Goal: Task Accomplishment & Management: Complete application form

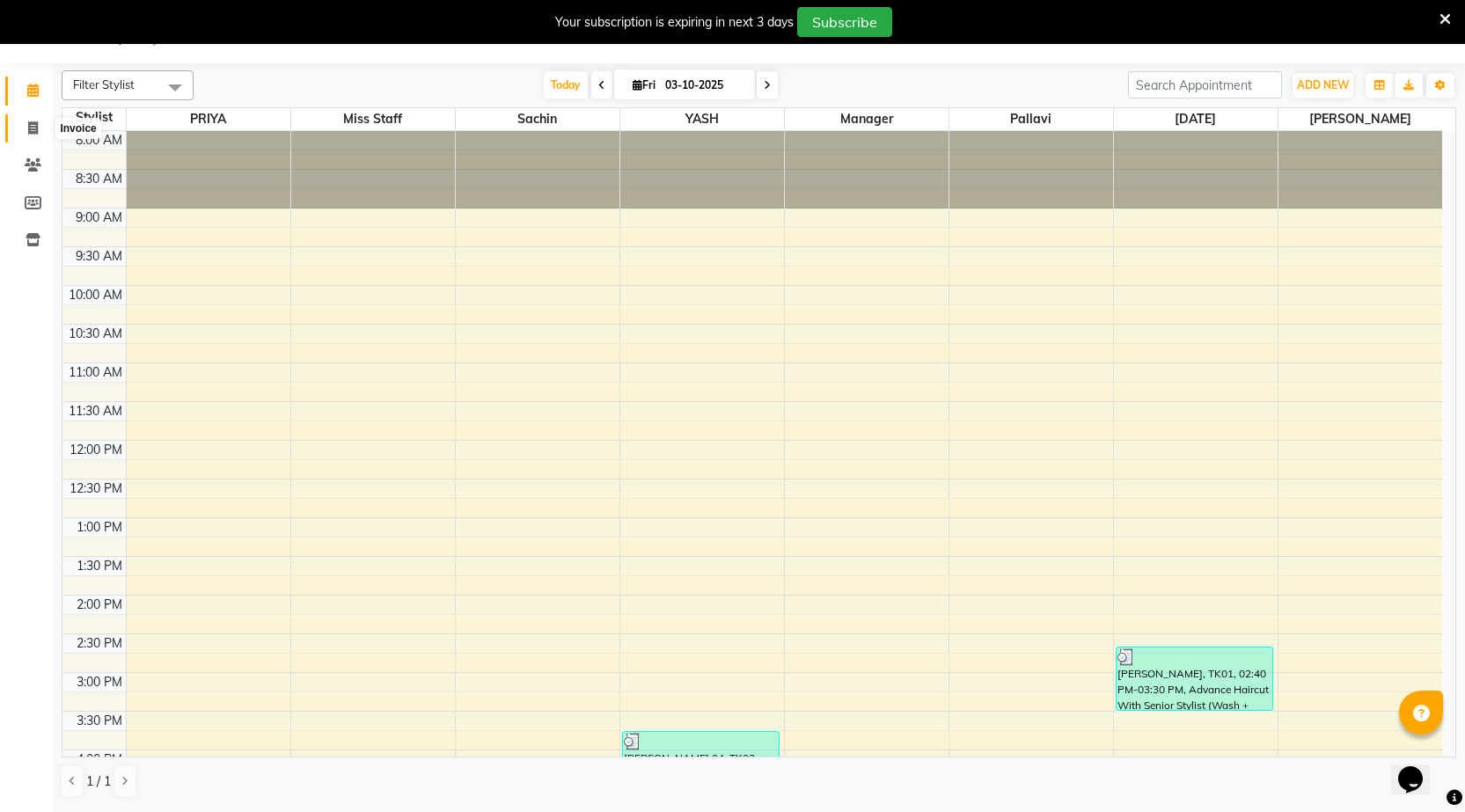
click at [32, 119] on span at bounding box center [33, 128] width 31 height 20
select select "service"
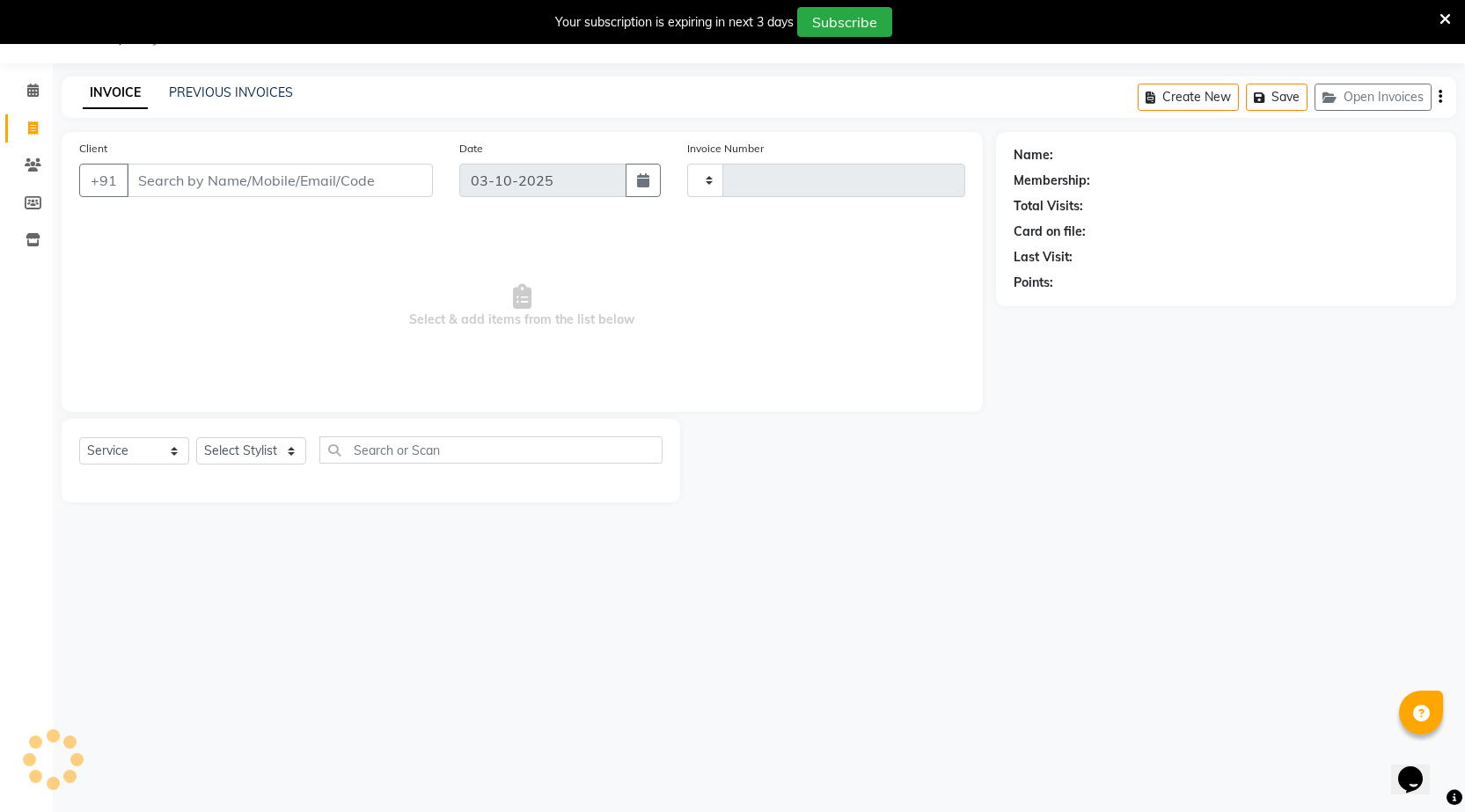
type input "1599"
select select "7062"
click at [248, 86] on link "PREVIOUS INVOICES" at bounding box center [231, 92] width 125 height 16
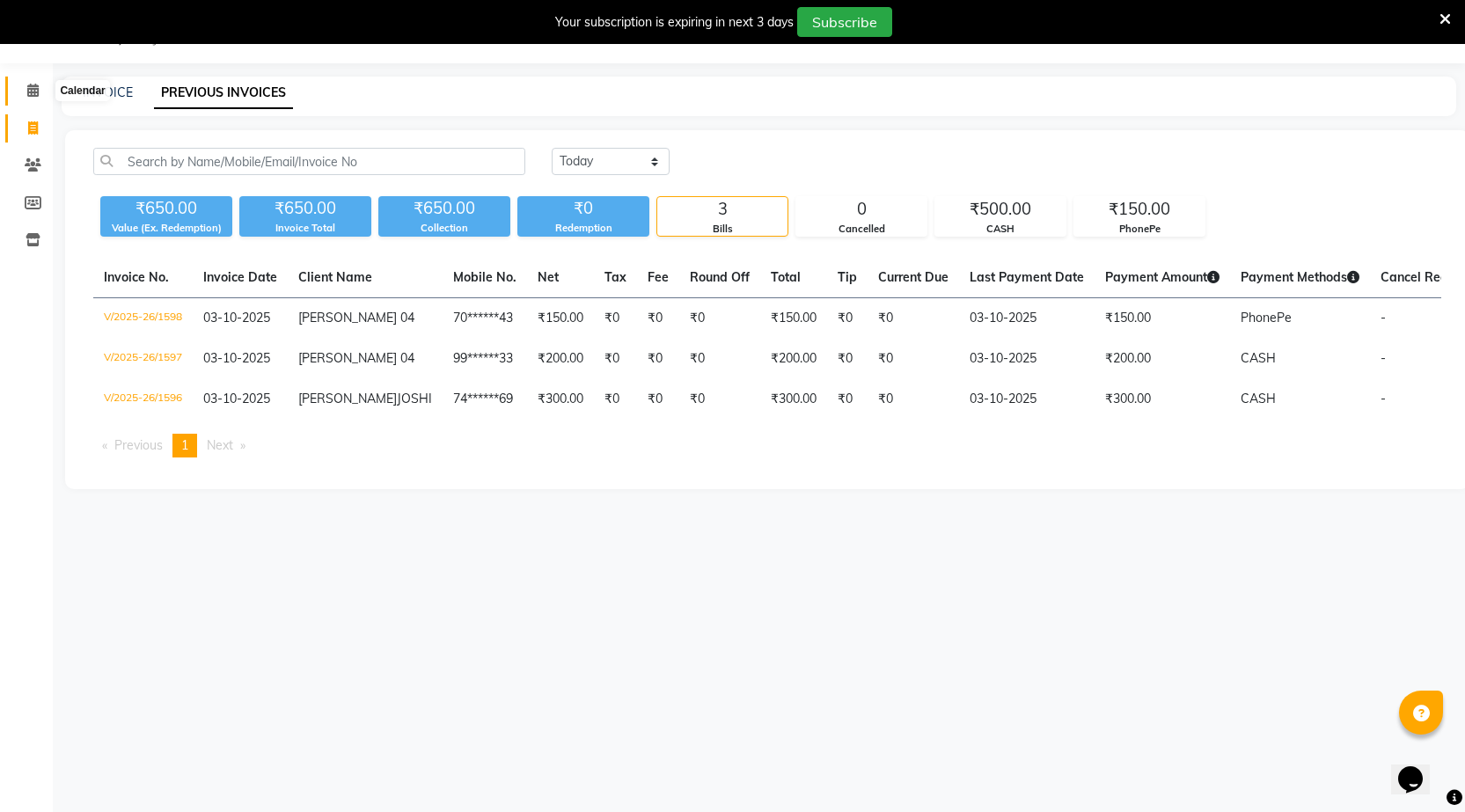
click at [32, 85] on icon at bounding box center [33, 91] width 11 height 13
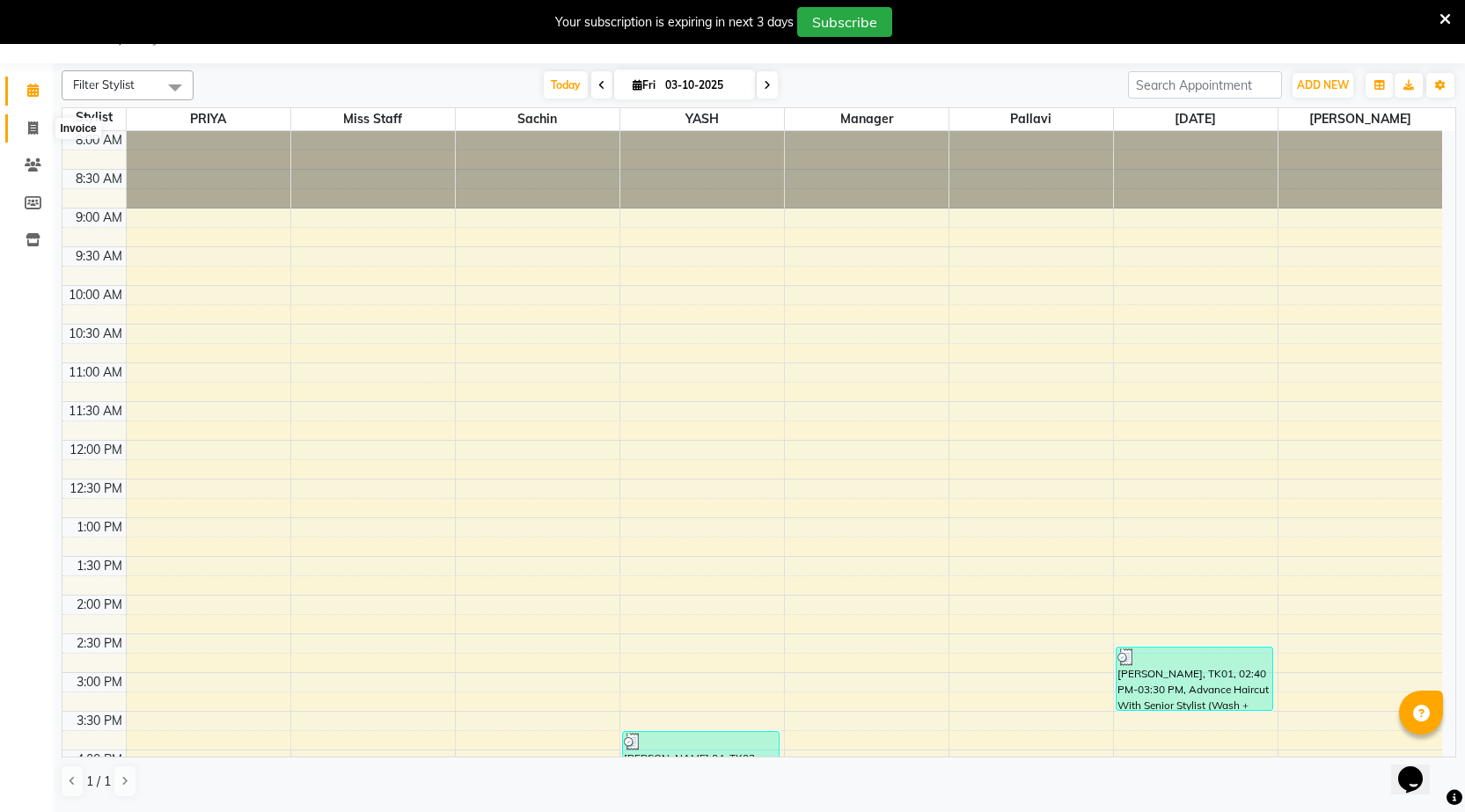
click at [35, 126] on icon at bounding box center [33, 128] width 9 height 13
select select "service"
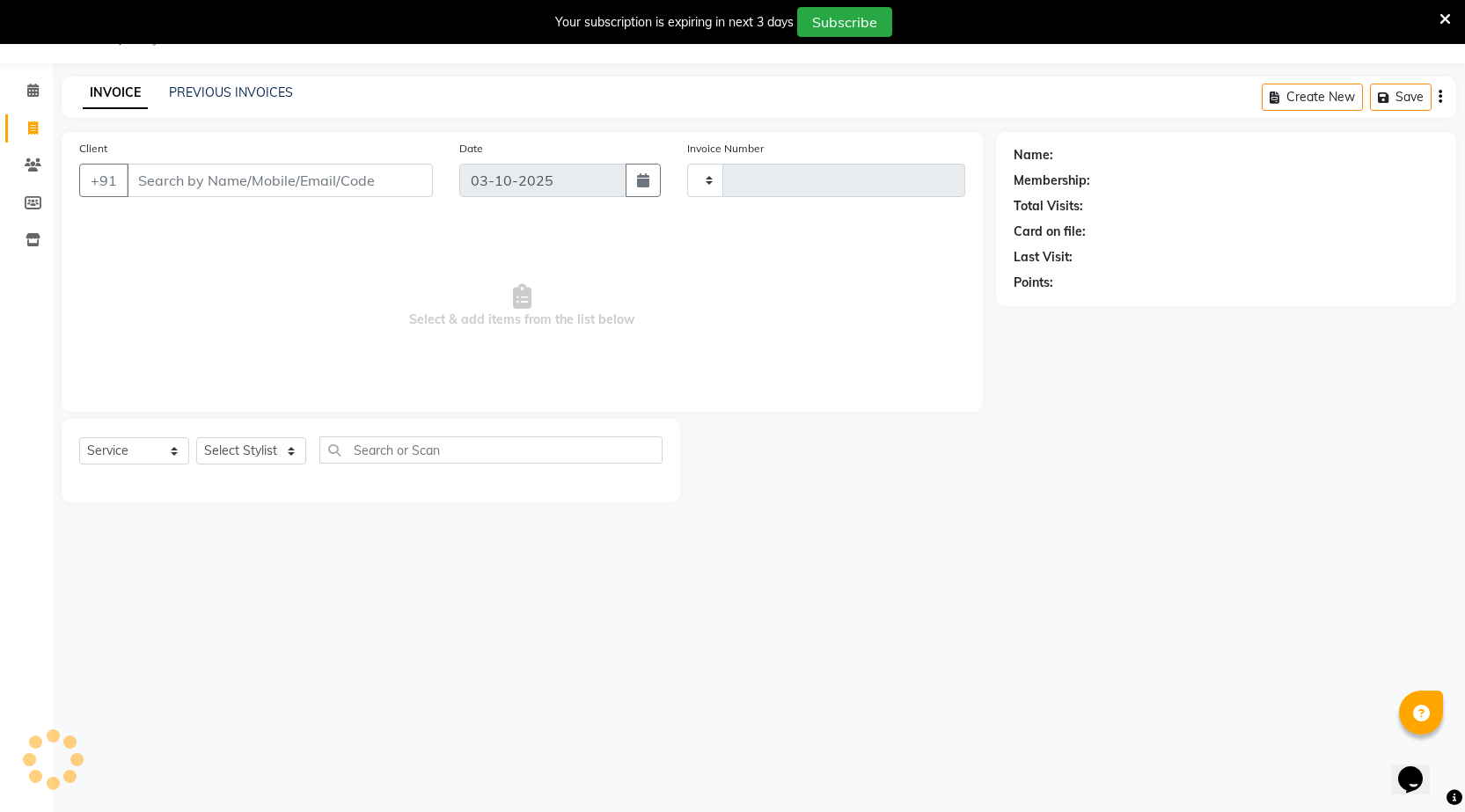
type input "1599"
select select "7062"
click at [229, 91] on link "PREVIOUS INVOICES" at bounding box center [231, 92] width 125 height 16
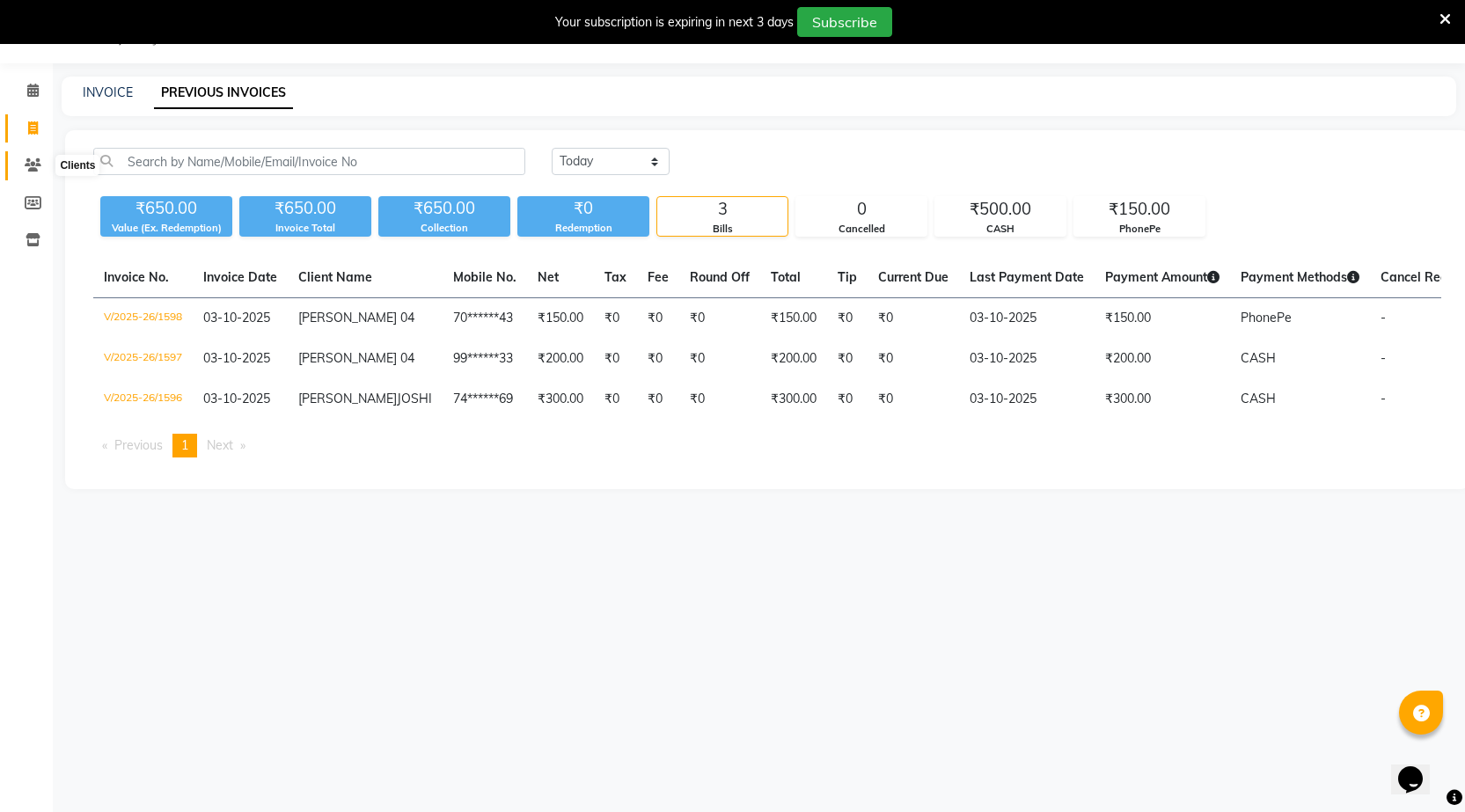
click at [33, 161] on icon at bounding box center [33, 165] width 17 height 13
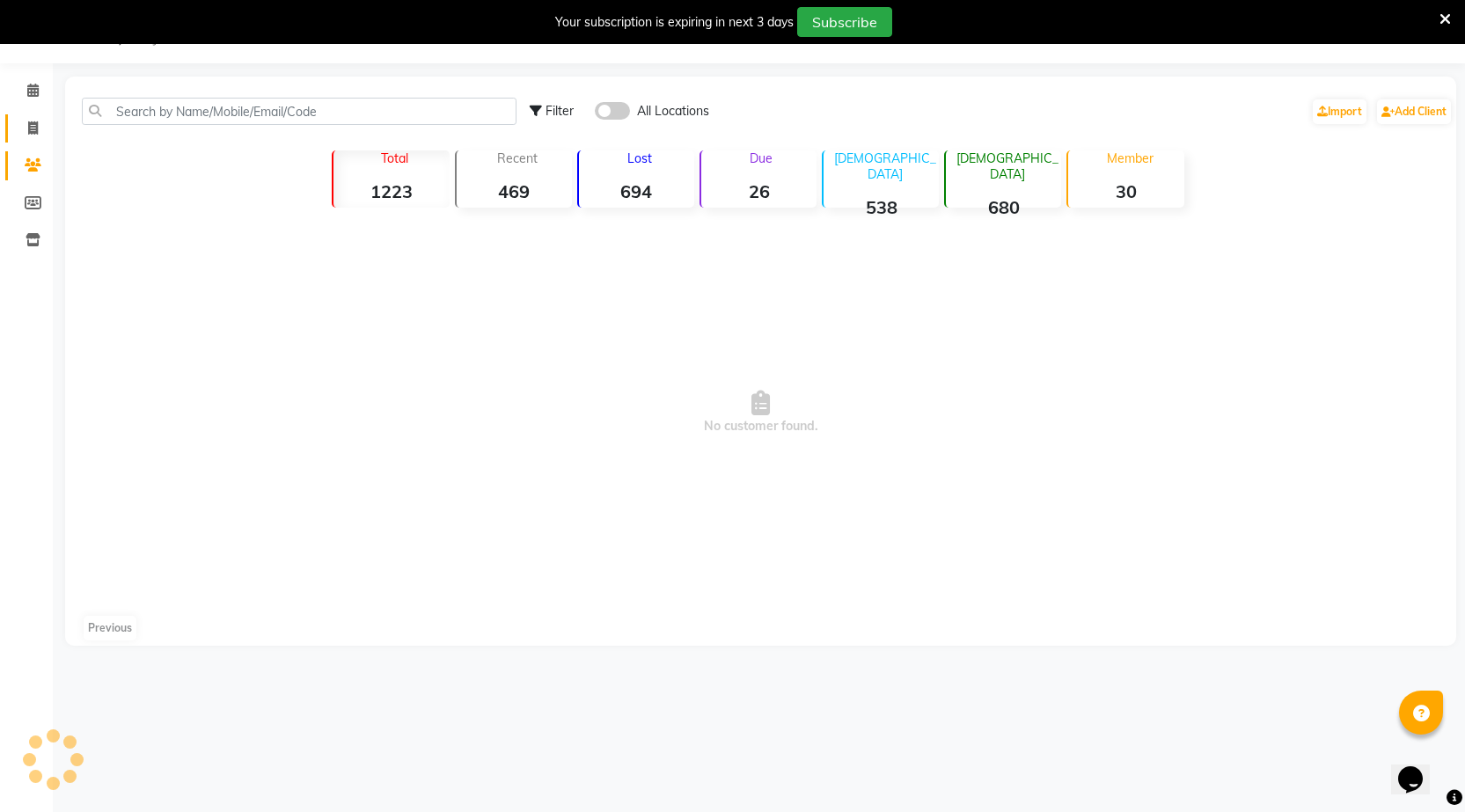
click at [33, 118] on link "Invoice" at bounding box center [26, 128] width 42 height 29
select select "service"
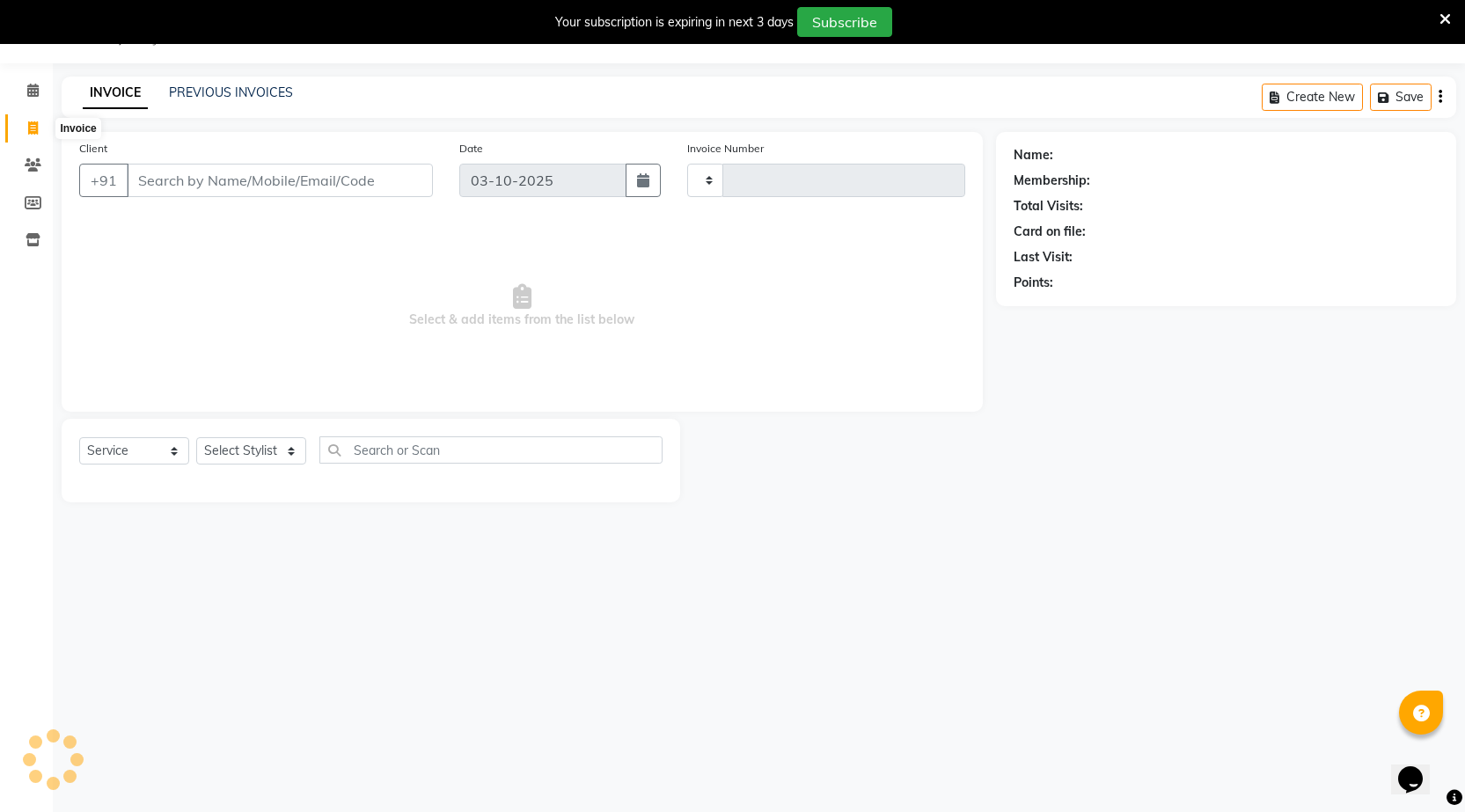
type input "1599"
select select "7062"
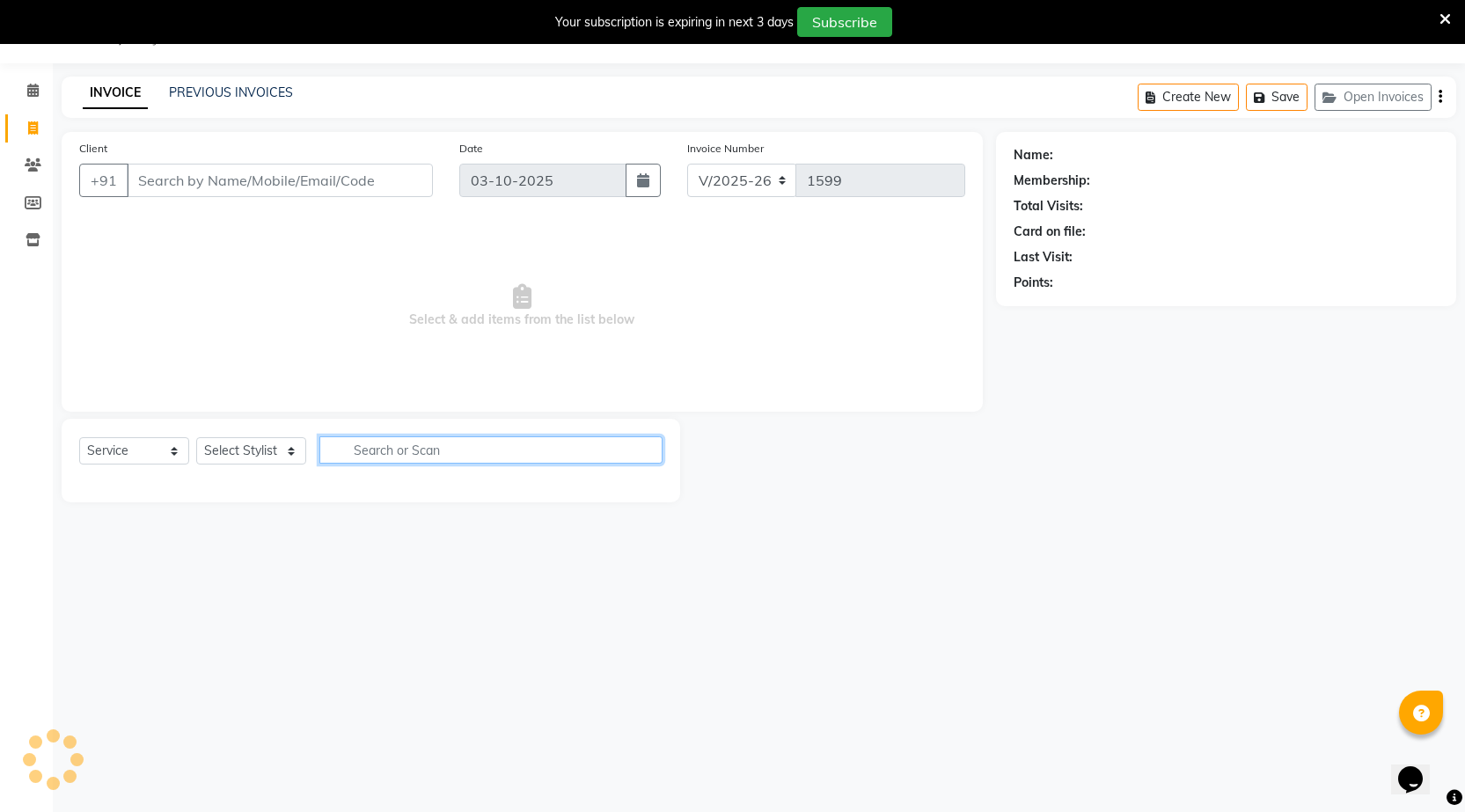
click at [400, 452] on input "text" at bounding box center [491, 450] width 343 height 27
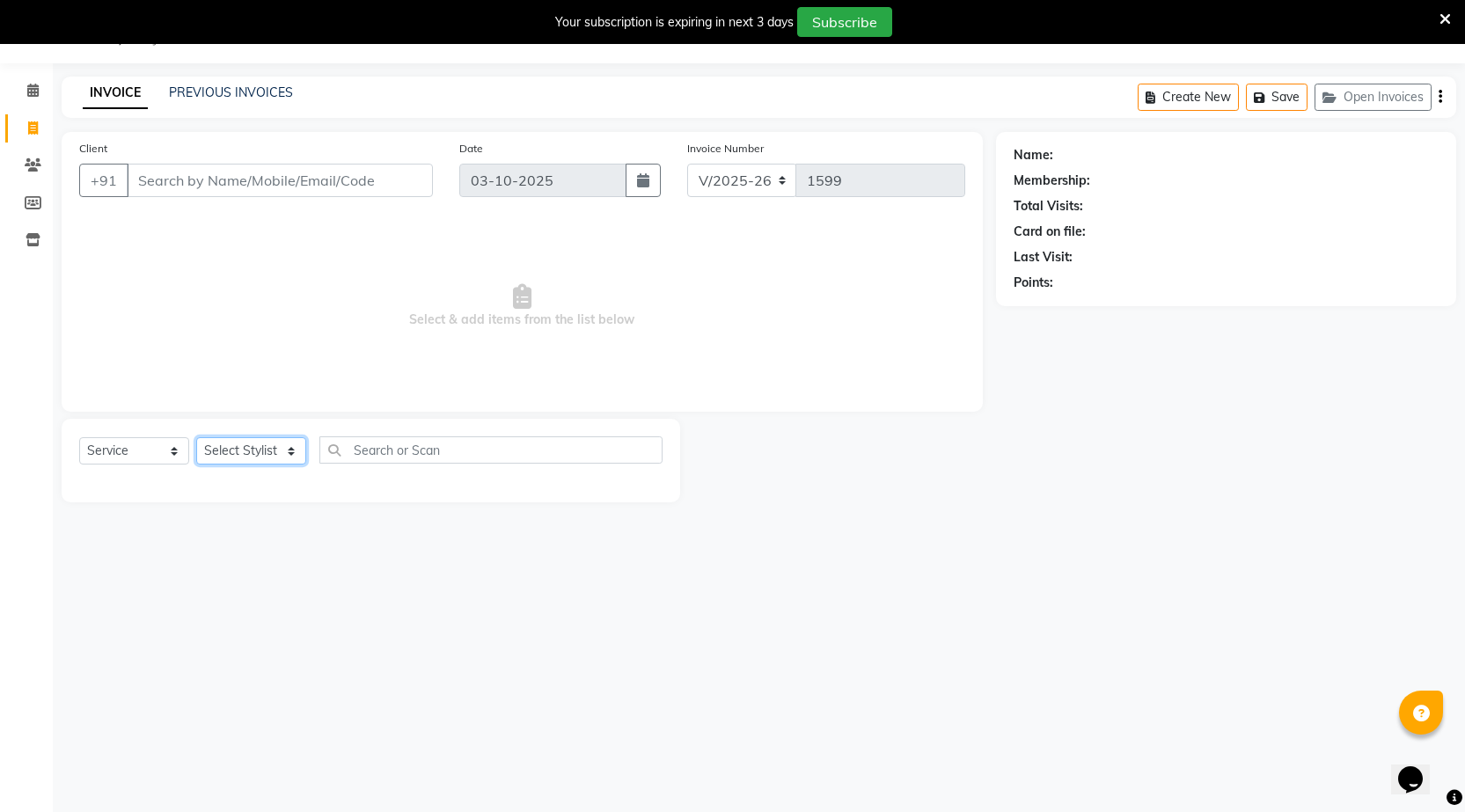
click at [209, 450] on select "Select Stylist [DATE] manager miss staff [PERSON_NAME]" at bounding box center [251, 451] width 110 height 27
select select "90751"
click at [196, 438] on select "Select Stylist [DATE] manager miss staff [PERSON_NAME]" at bounding box center [251, 451] width 110 height 27
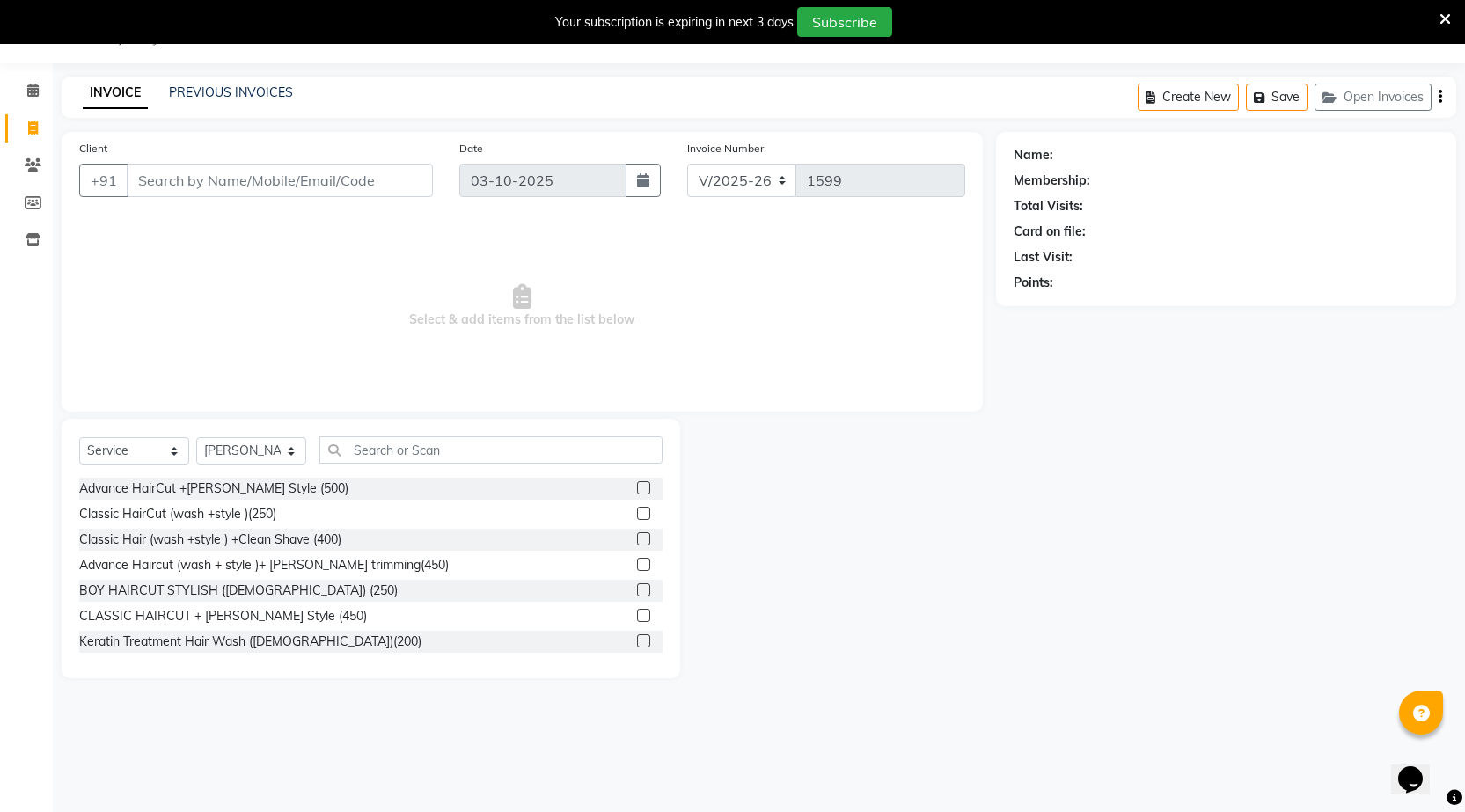
click at [242, 440] on div "Select Service Product Membership Package Voucher Prepaid Gift Card Select Styl…" at bounding box center [371, 457] width 583 height 41
click at [494, 460] on input "text" at bounding box center [491, 450] width 343 height 27
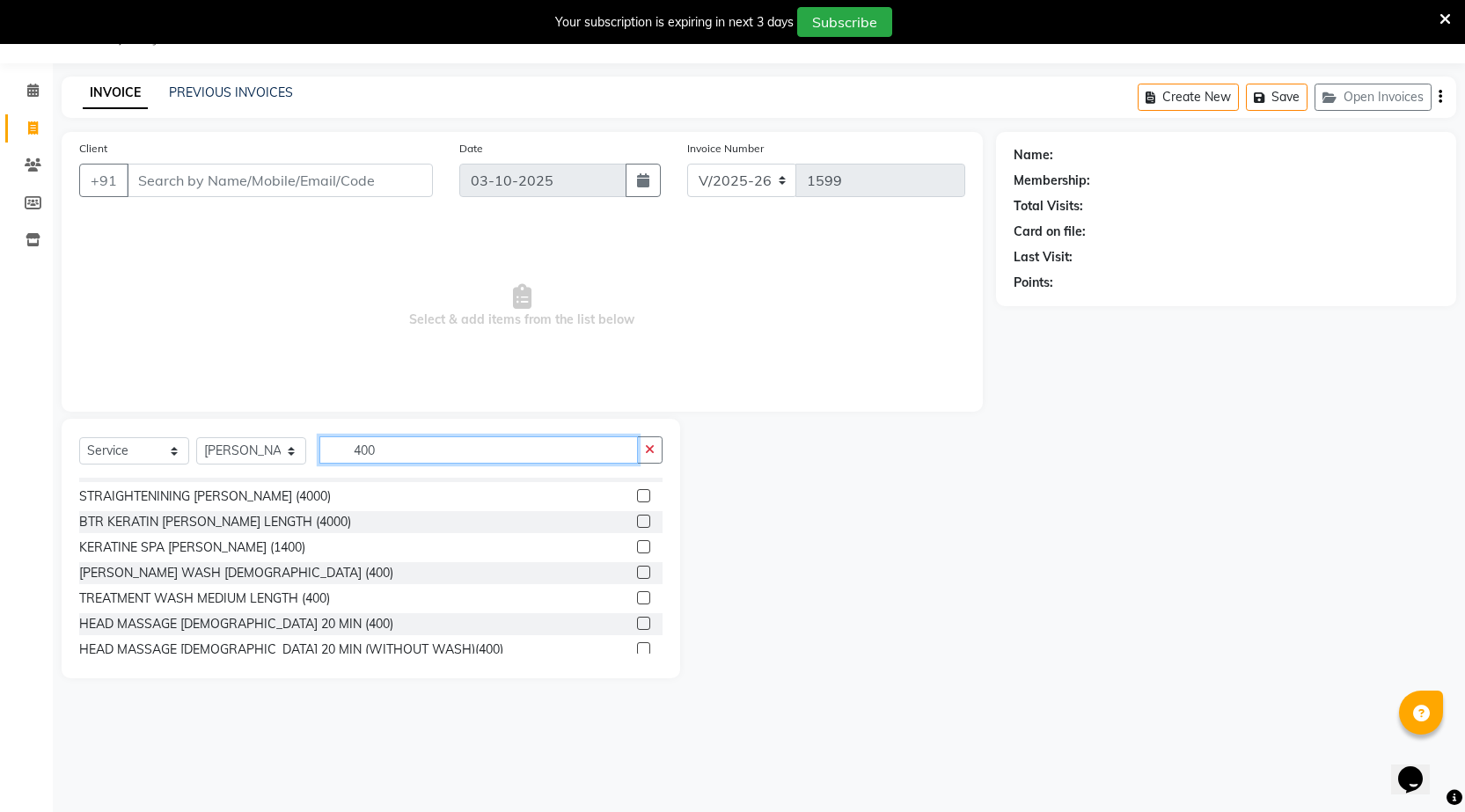
scroll to position [539, 0]
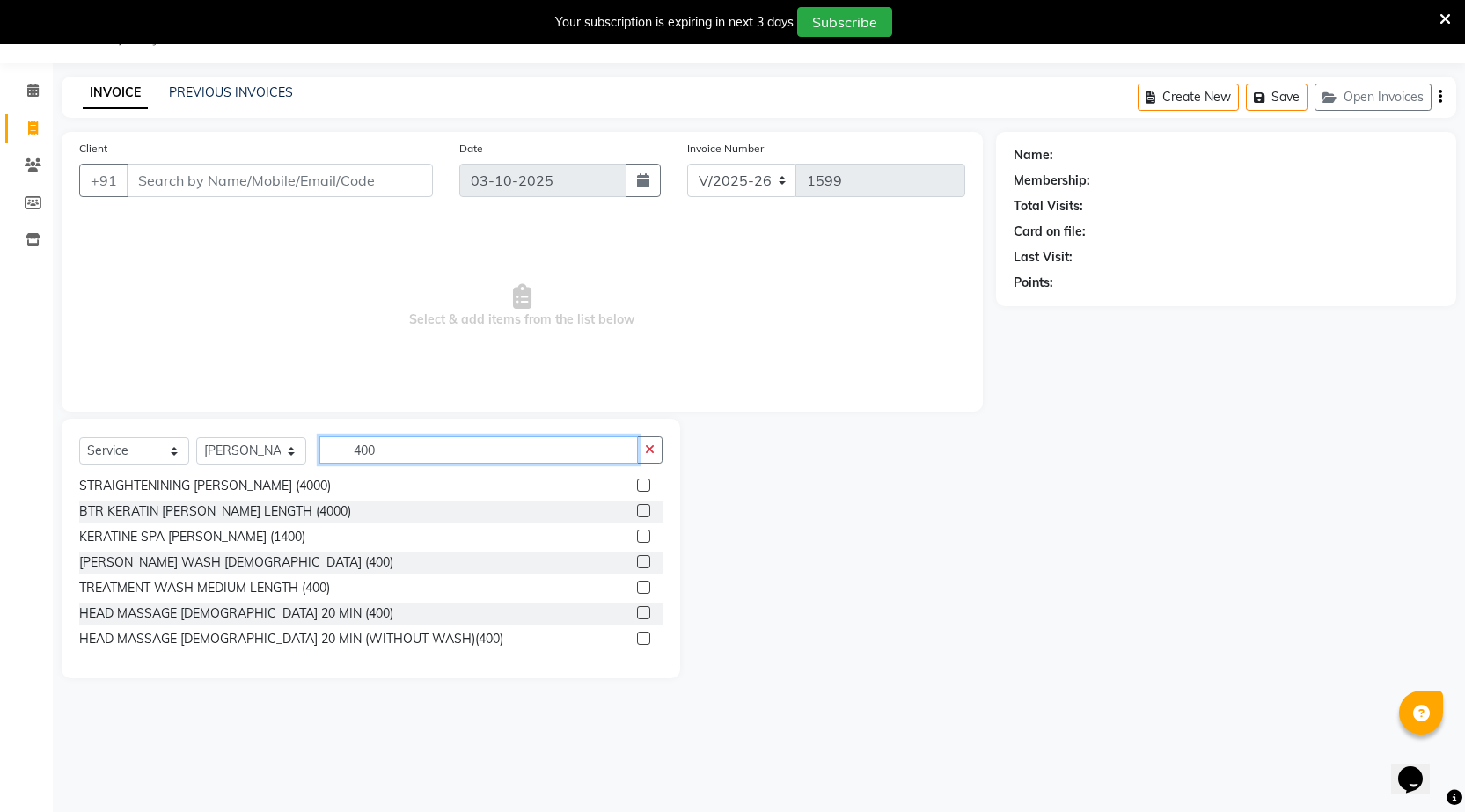
click at [463, 456] on input "400" at bounding box center [479, 450] width 319 height 27
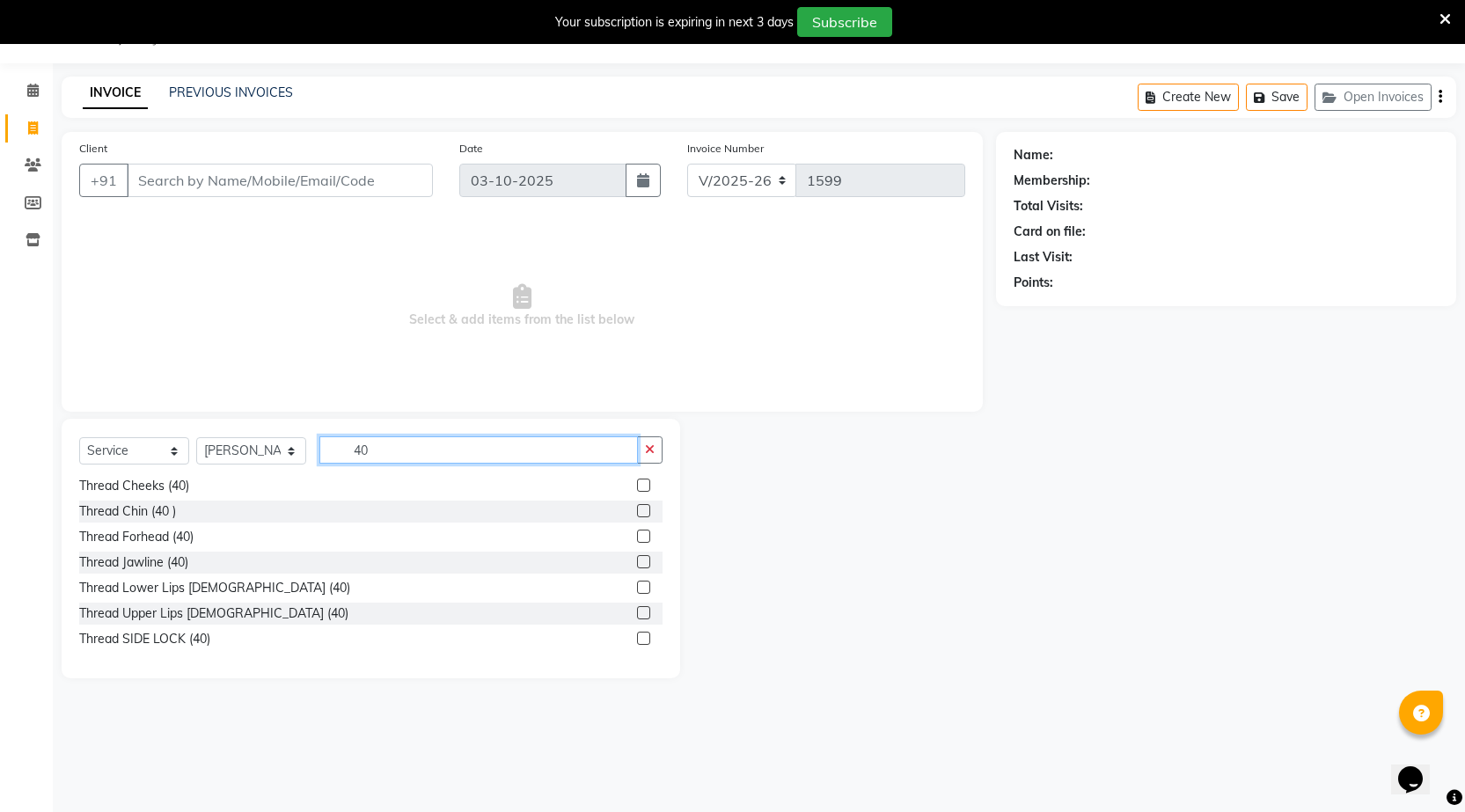
type input "4"
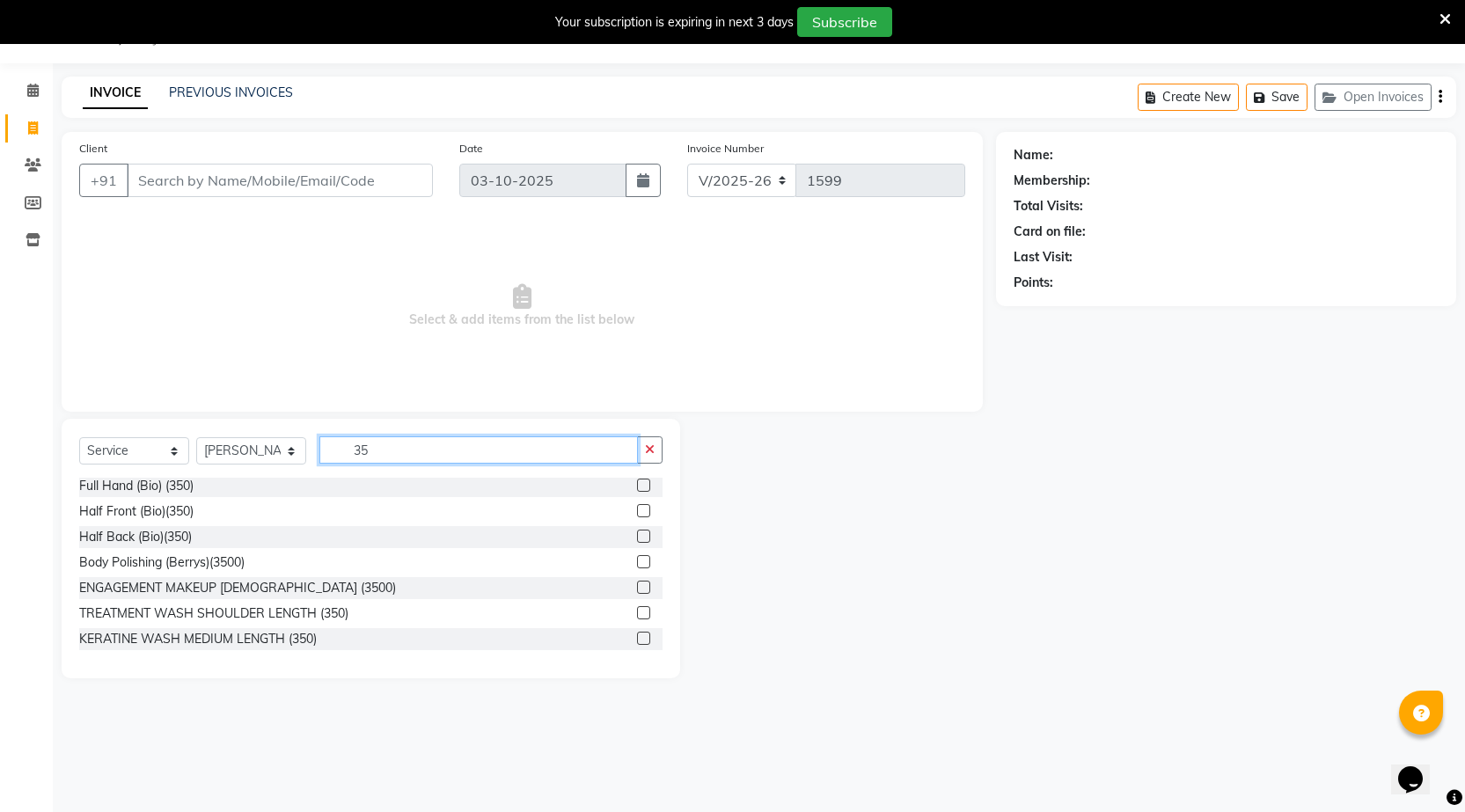
scroll to position [0, 0]
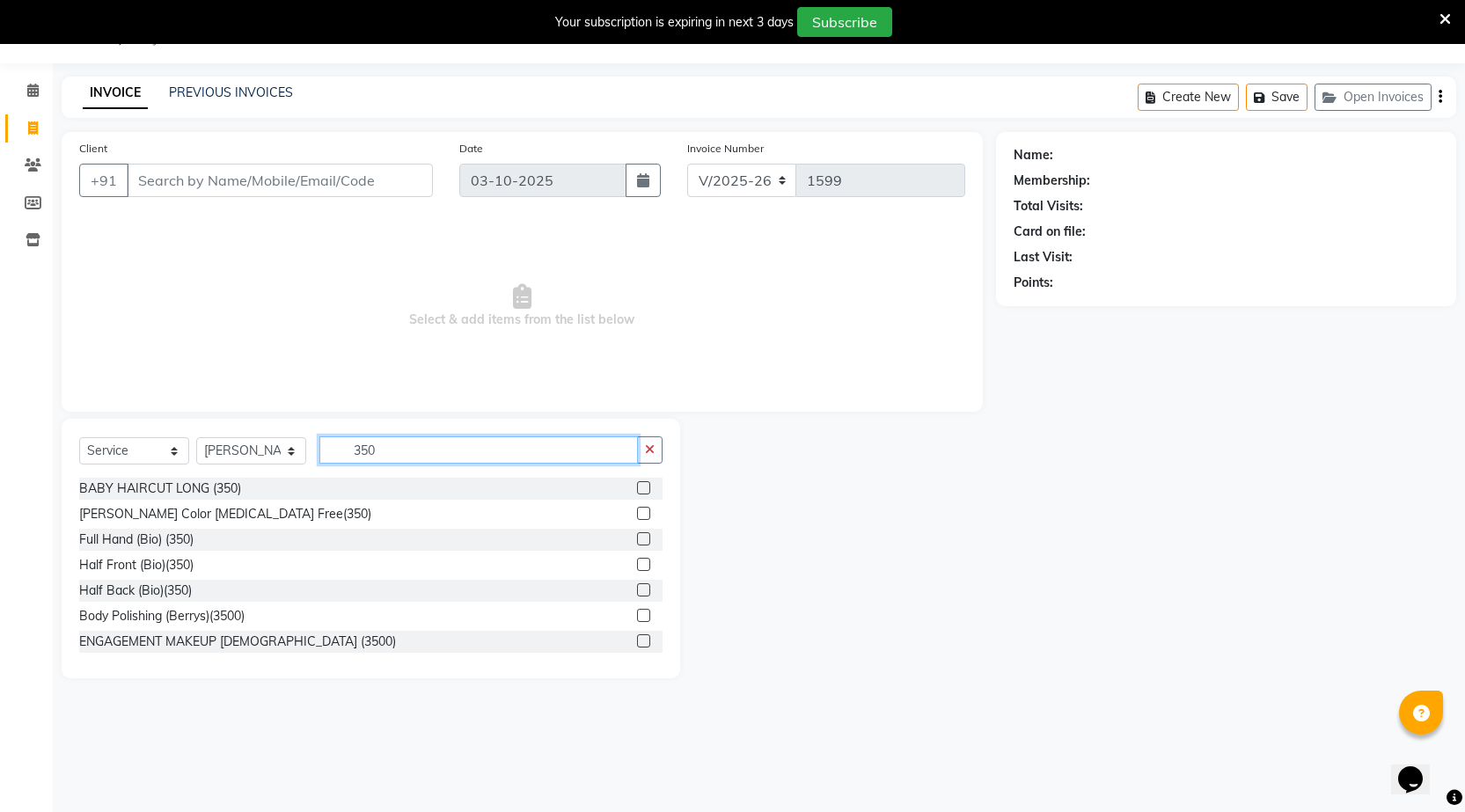
type input "350"
click at [637, 540] on label at bounding box center [643, 539] width 13 height 13
click at [637, 540] on input "checkbox" at bounding box center [642, 539] width 11 height 11
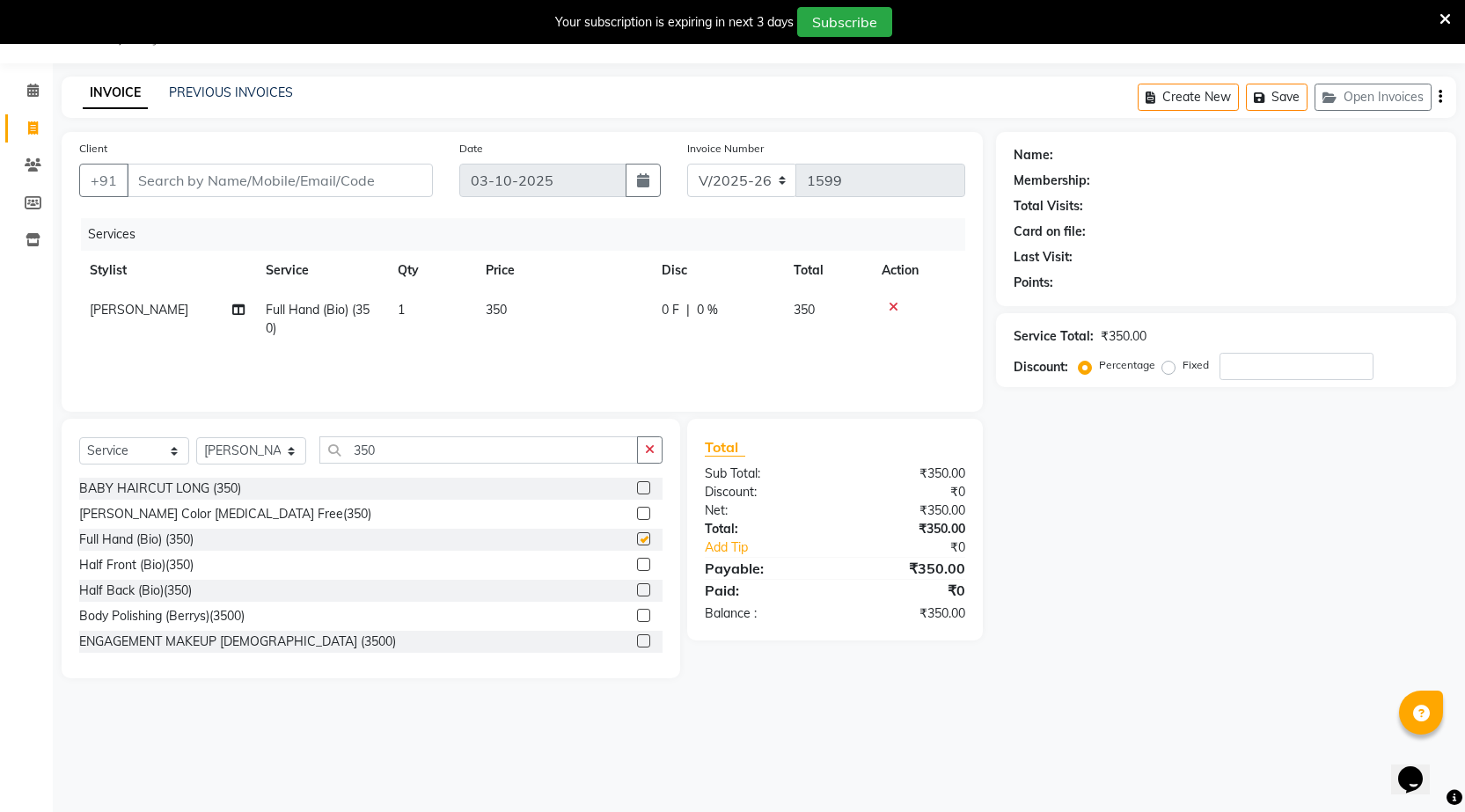
checkbox input "false"
click at [504, 312] on span "350" at bounding box center [496, 309] width 21 height 16
select select "90751"
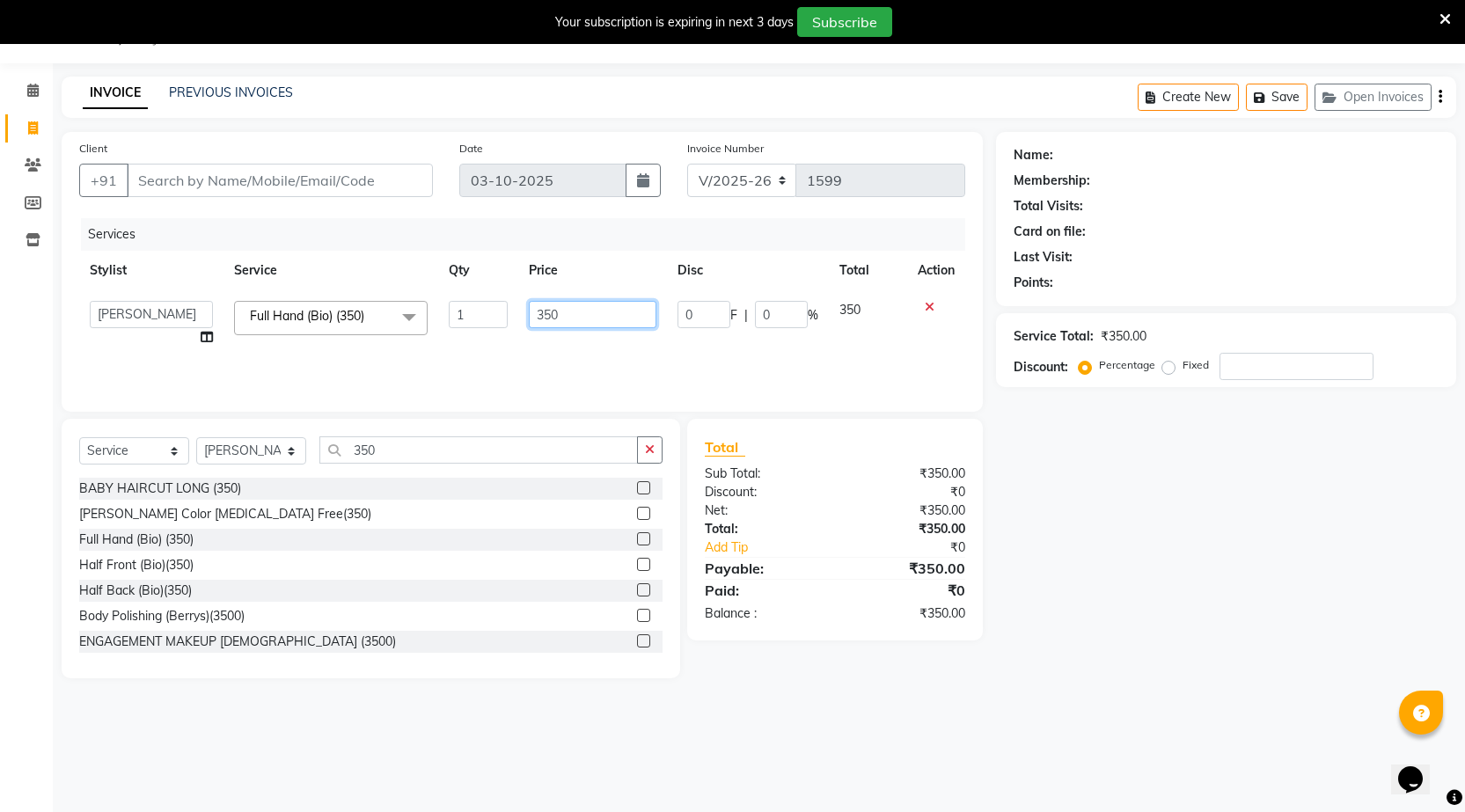
click at [558, 318] on input "350" at bounding box center [592, 314] width 127 height 27
type input "3"
type input "400"
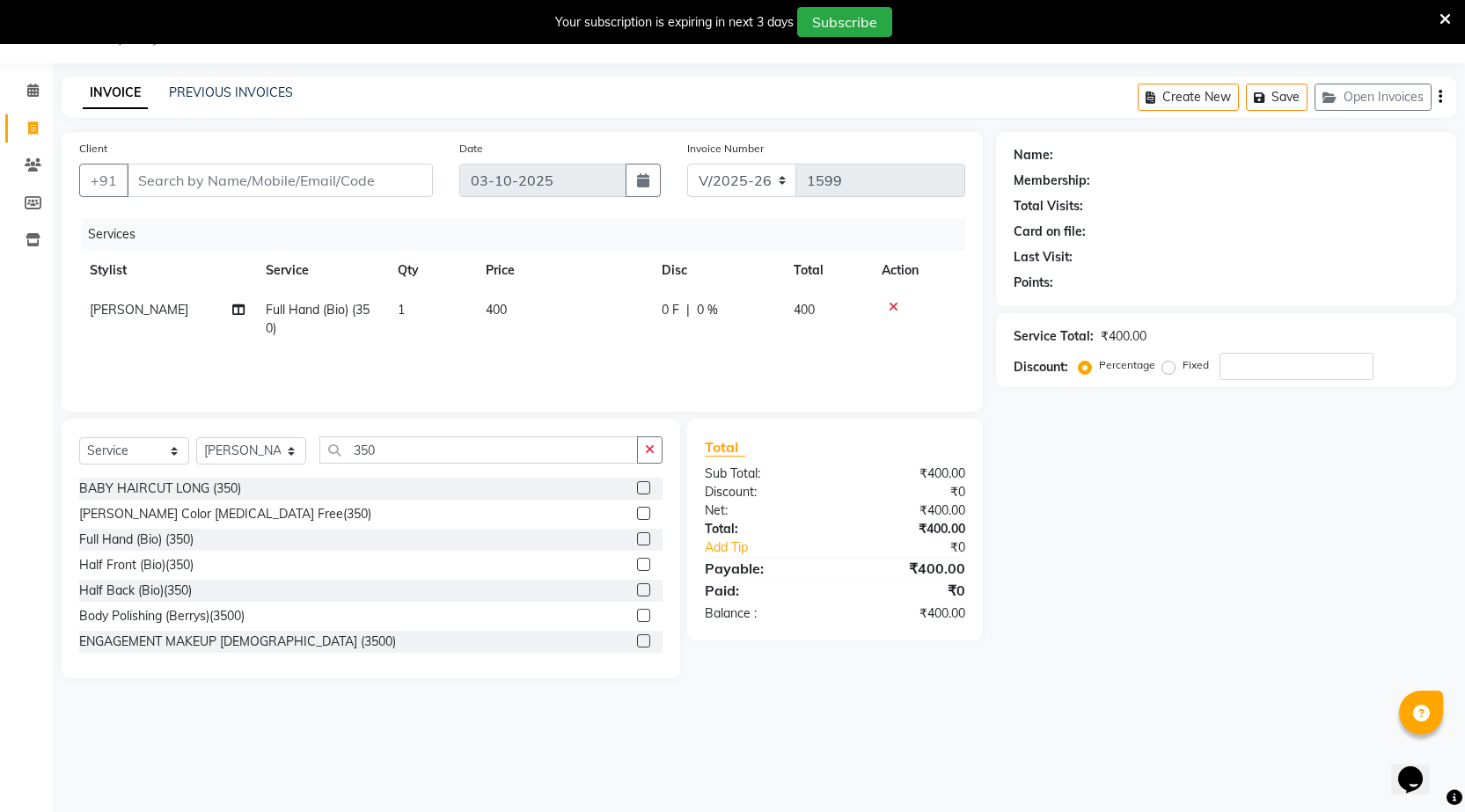
click at [623, 720] on div "08047224946 Select Location × Girja's Salon , Garkheda Default Panel My Panel E…" at bounding box center [732, 406] width 1465 height 812
click at [286, 182] on input "Client" at bounding box center [279, 180] width 307 height 33
type input "9"
type input "0"
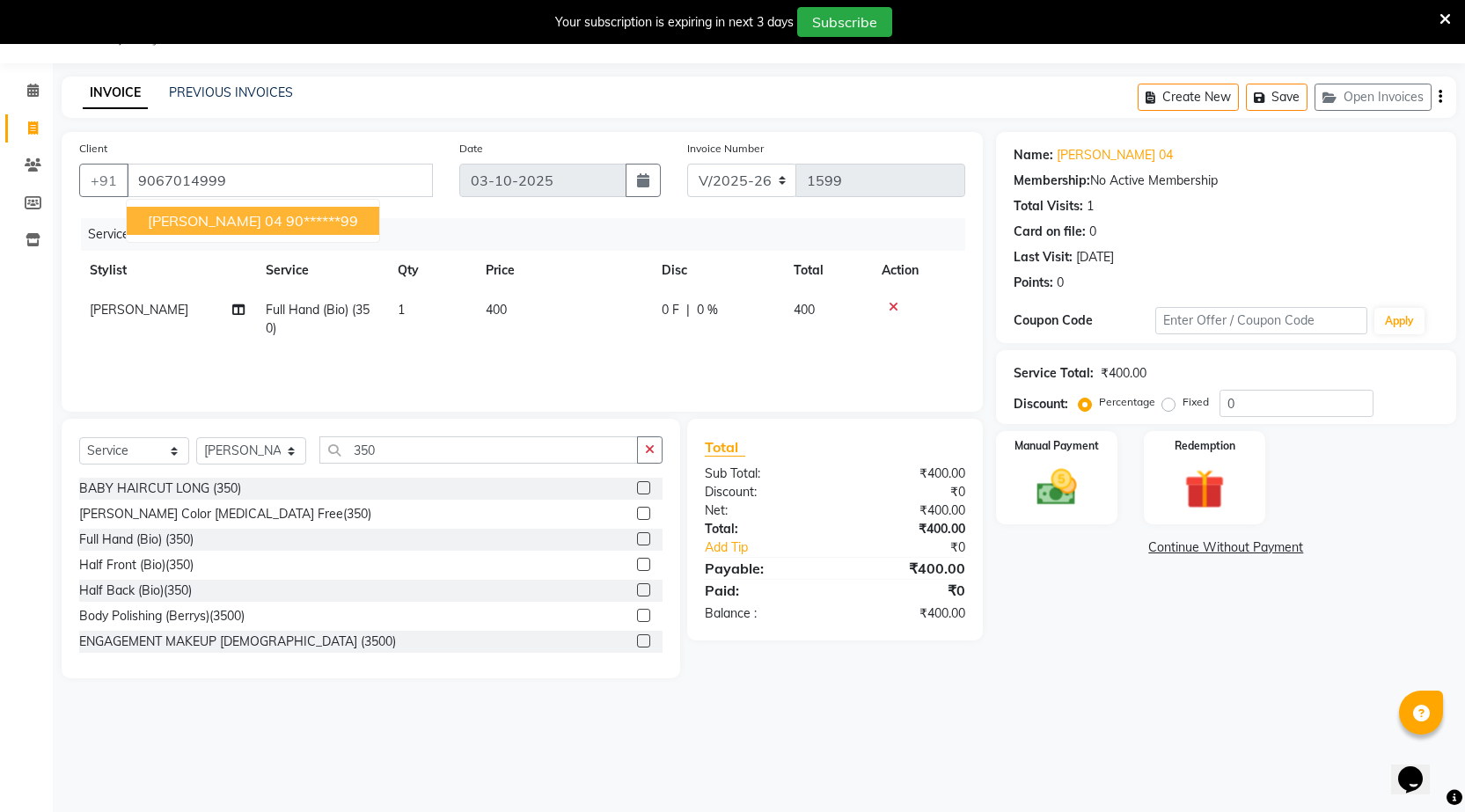
click at [197, 220] on span "[PERSON_NAME] 04" at bounding box center [215, 221] width 135 height 18
type input "90******99"
click at [1045, 506] on img at bounding box center [1057, 488] width 68 height 47
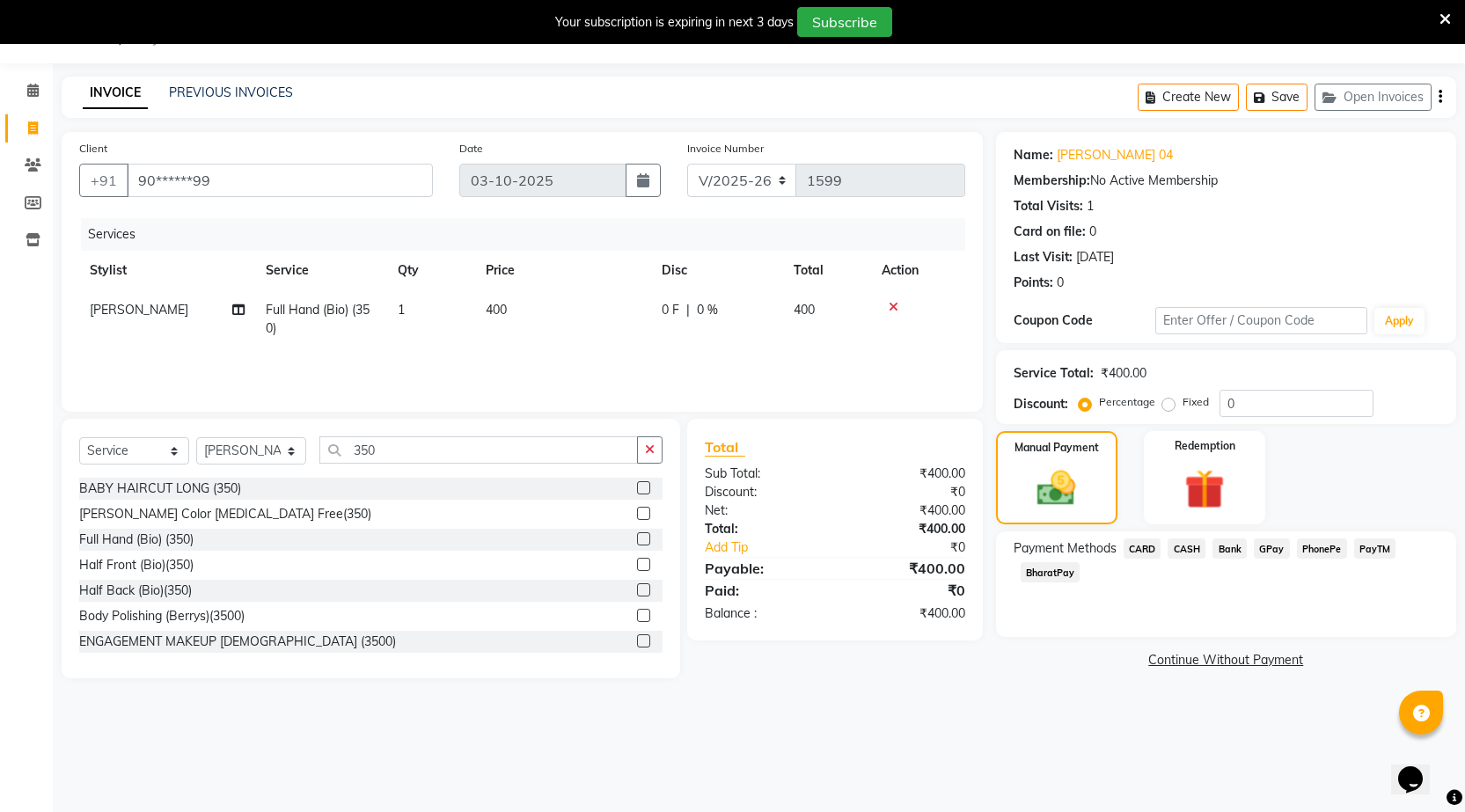
click at [1185, 547] on span "CASH" at bounding box center [1187, 548] width 38 height 20
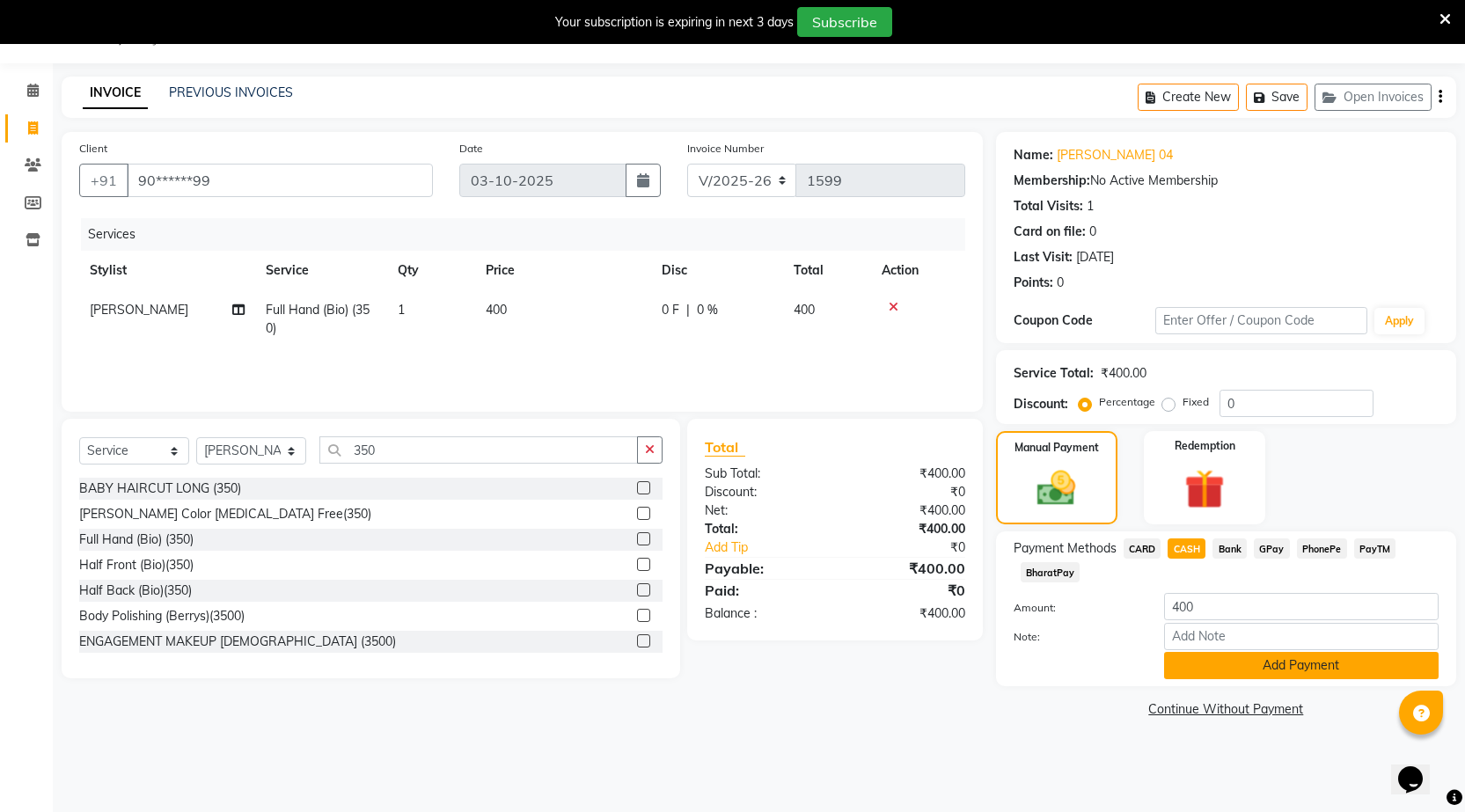
click at [1262, 669] on button "Add Payment" at bounding box center [1301, 665] width 275 height 27
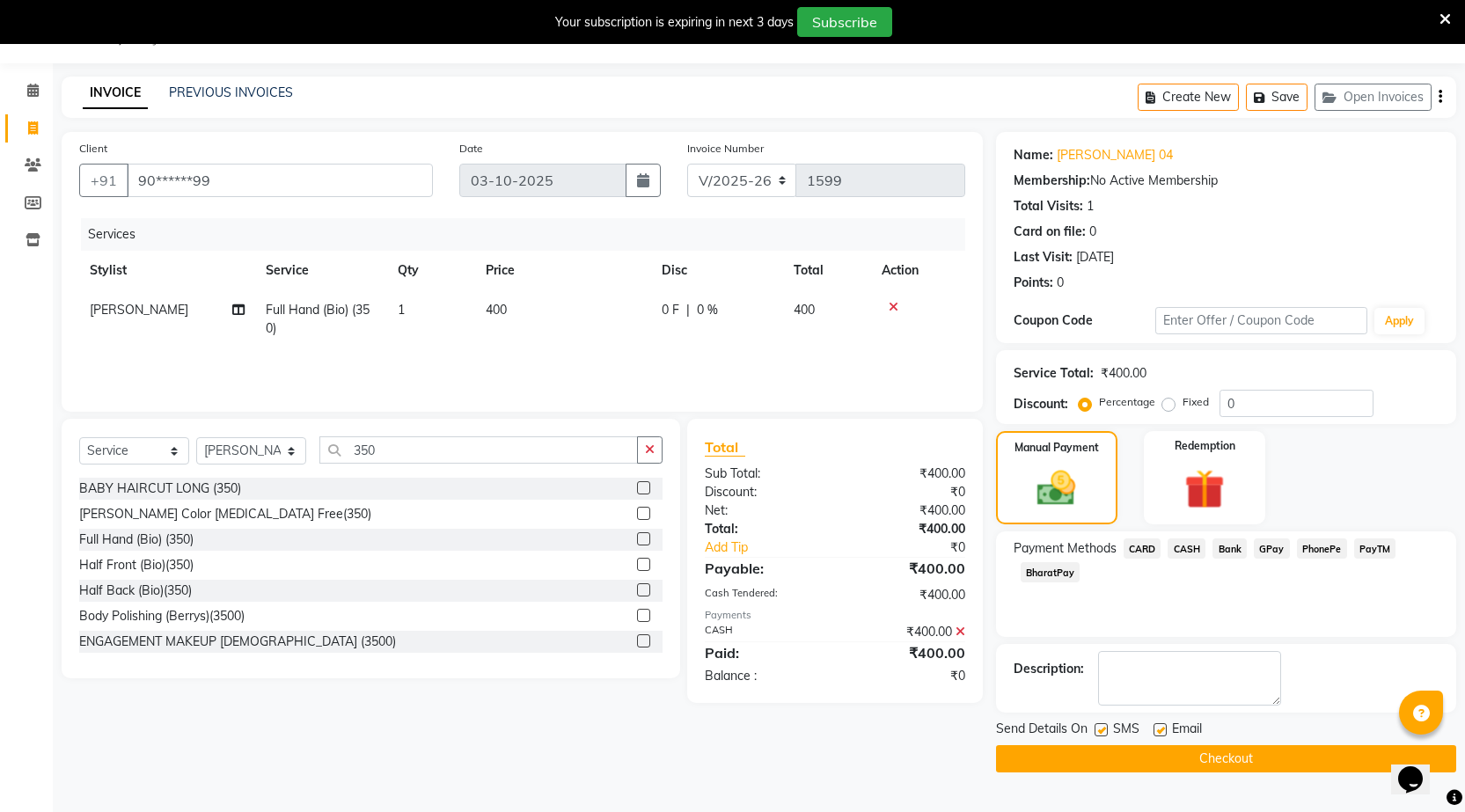
click at [1282, 759] on button "Checkout" at bounding box center [1226, 758] width 460 height 27
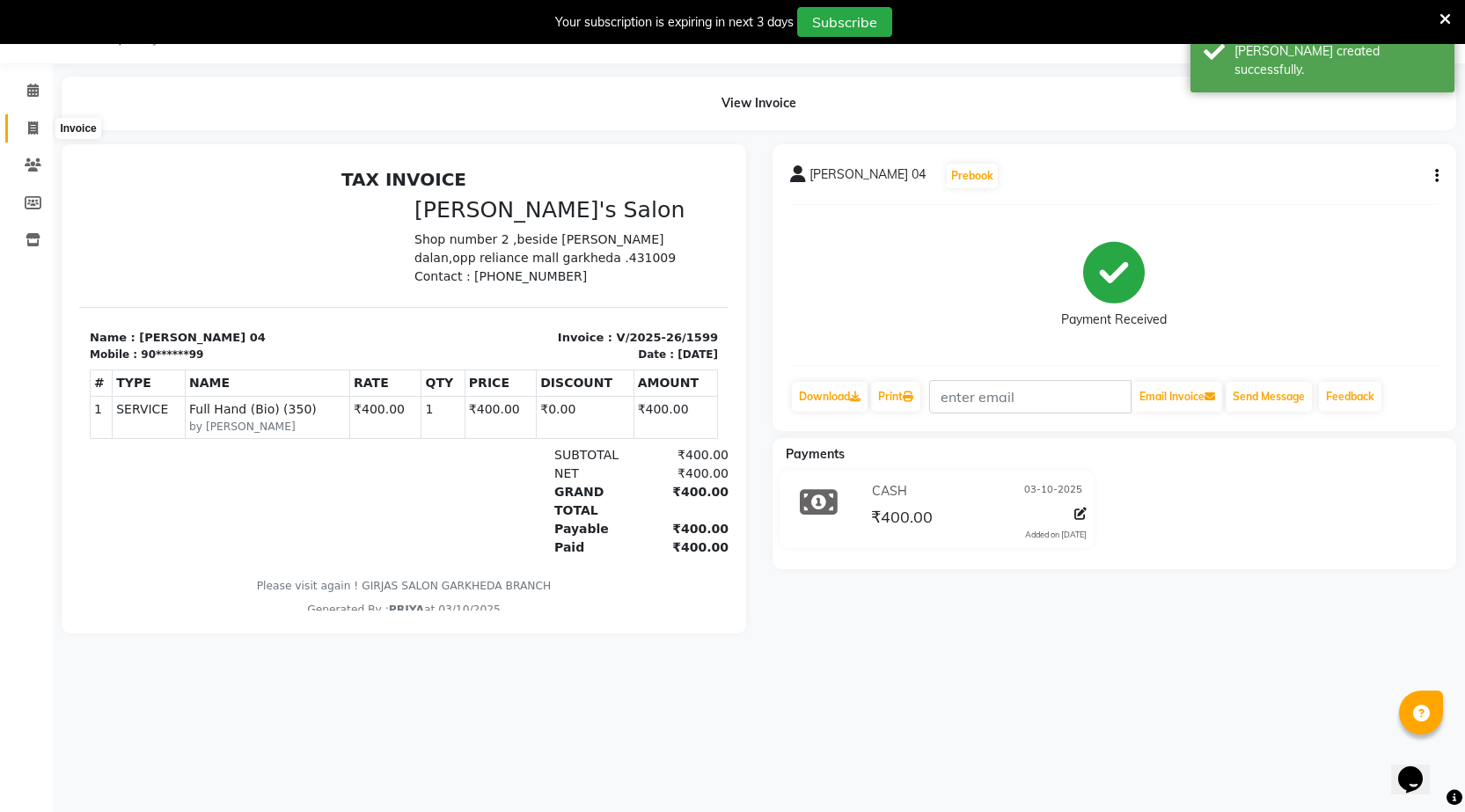
click at [25, 129] on span at bounding box center [33, 128] width 31 height 20
select select "7062"
select select "service"
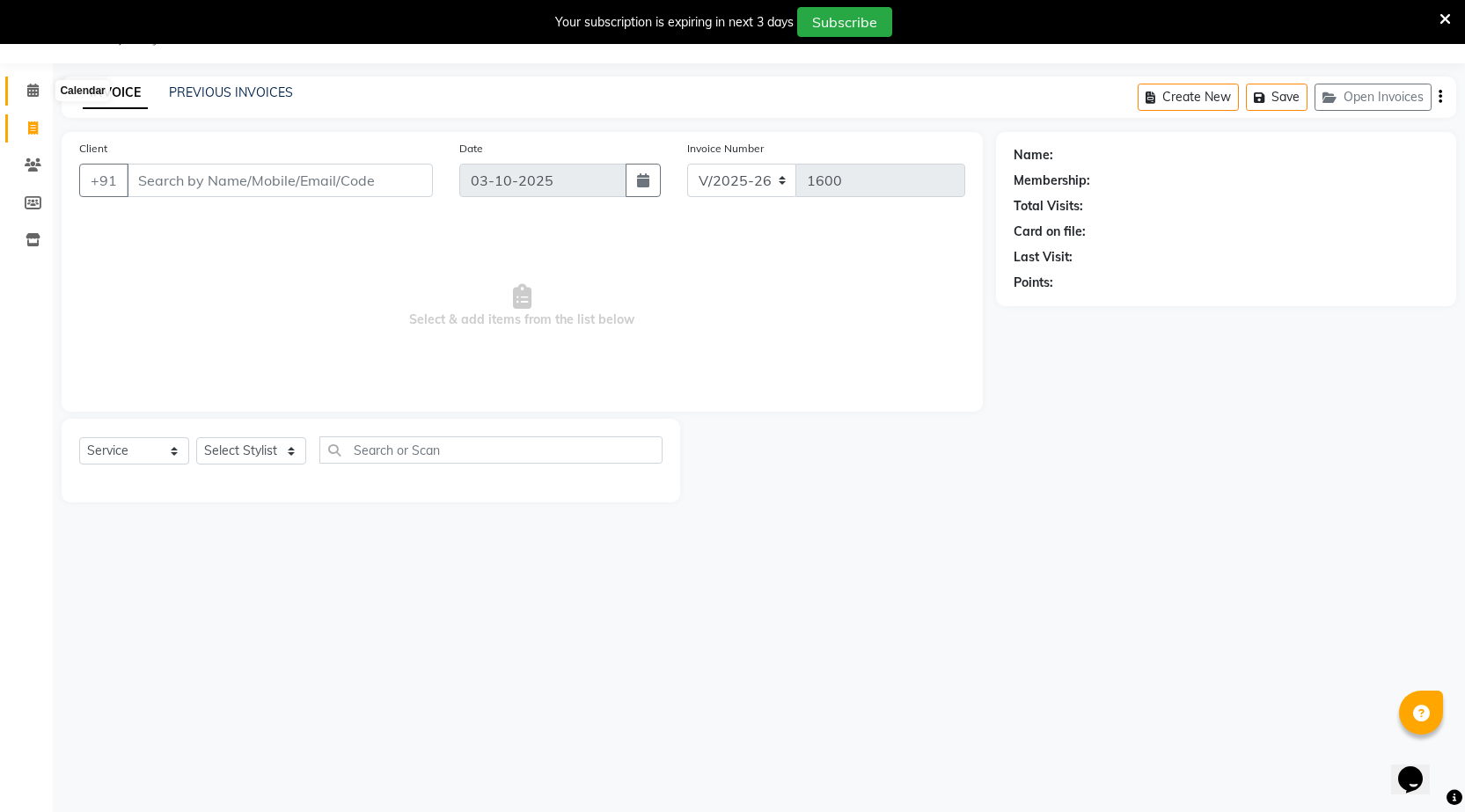
click at [33, 93] on icon at bounding box center [33, 91] width 11 height 13
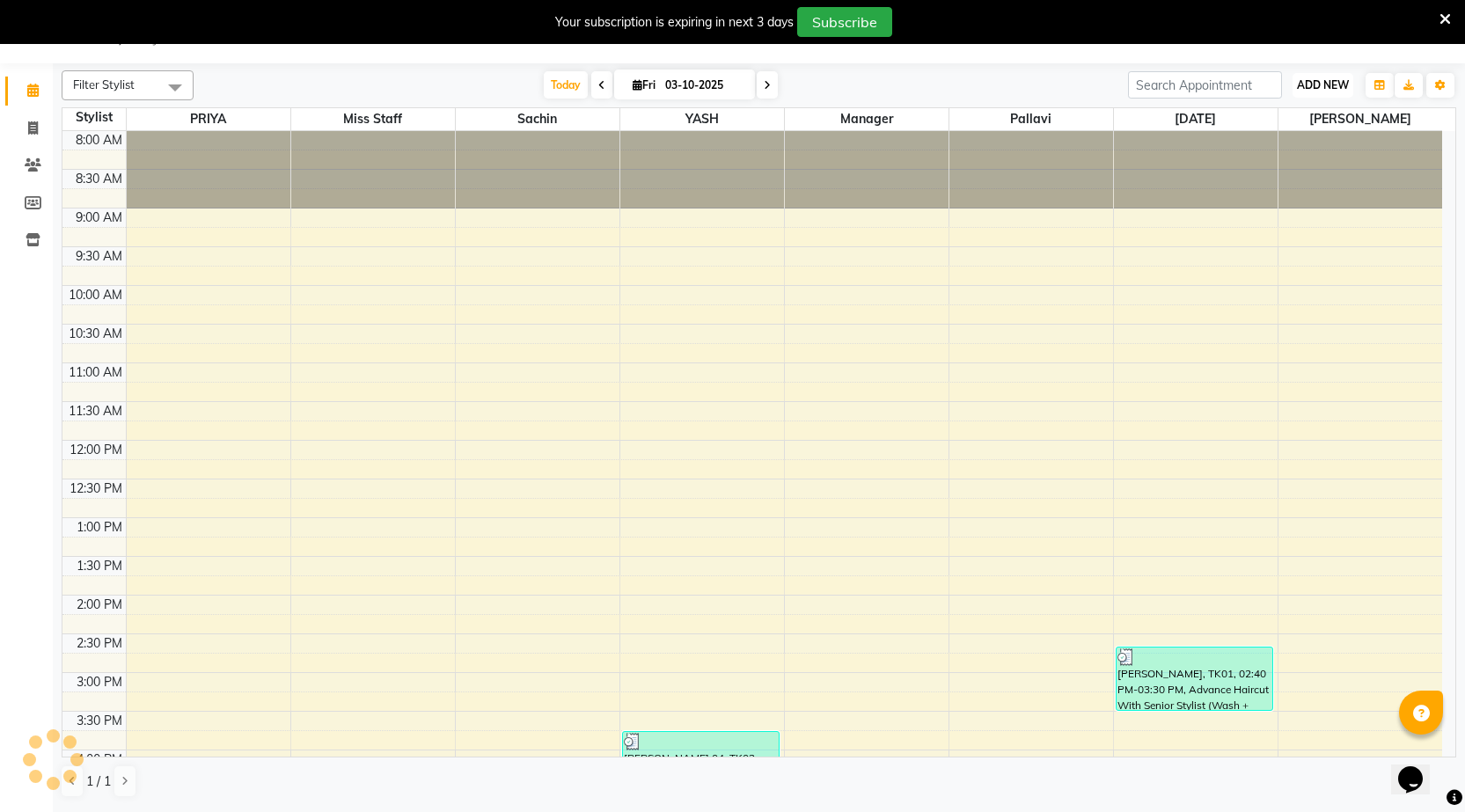
click at [1314, 86] on span "ADD NEW" at bounding box center [1323, 85] width 52 height 13
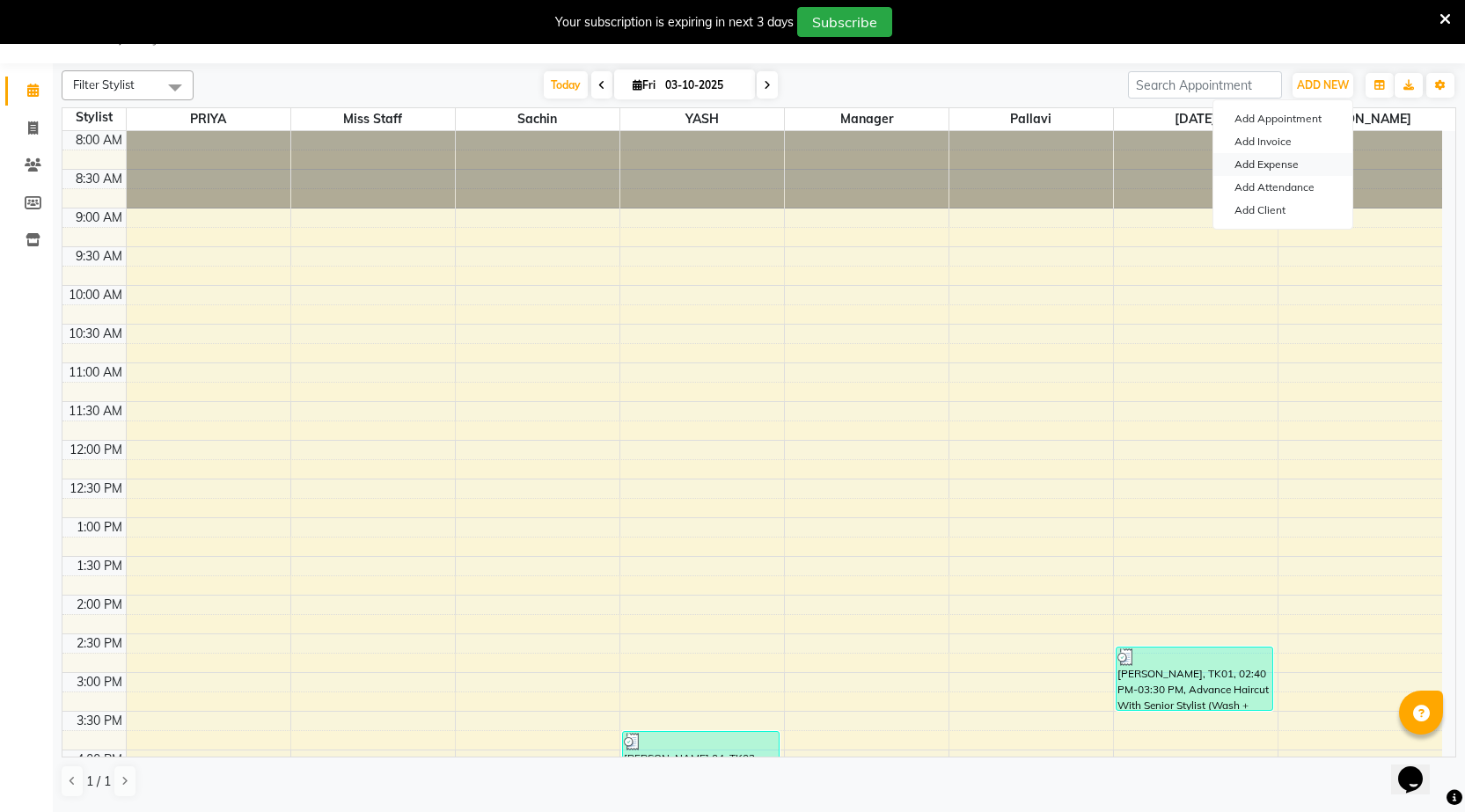
click at [1286, 165] on link "Add Expense" at bounding box center [1282, 164] width 139 height 23
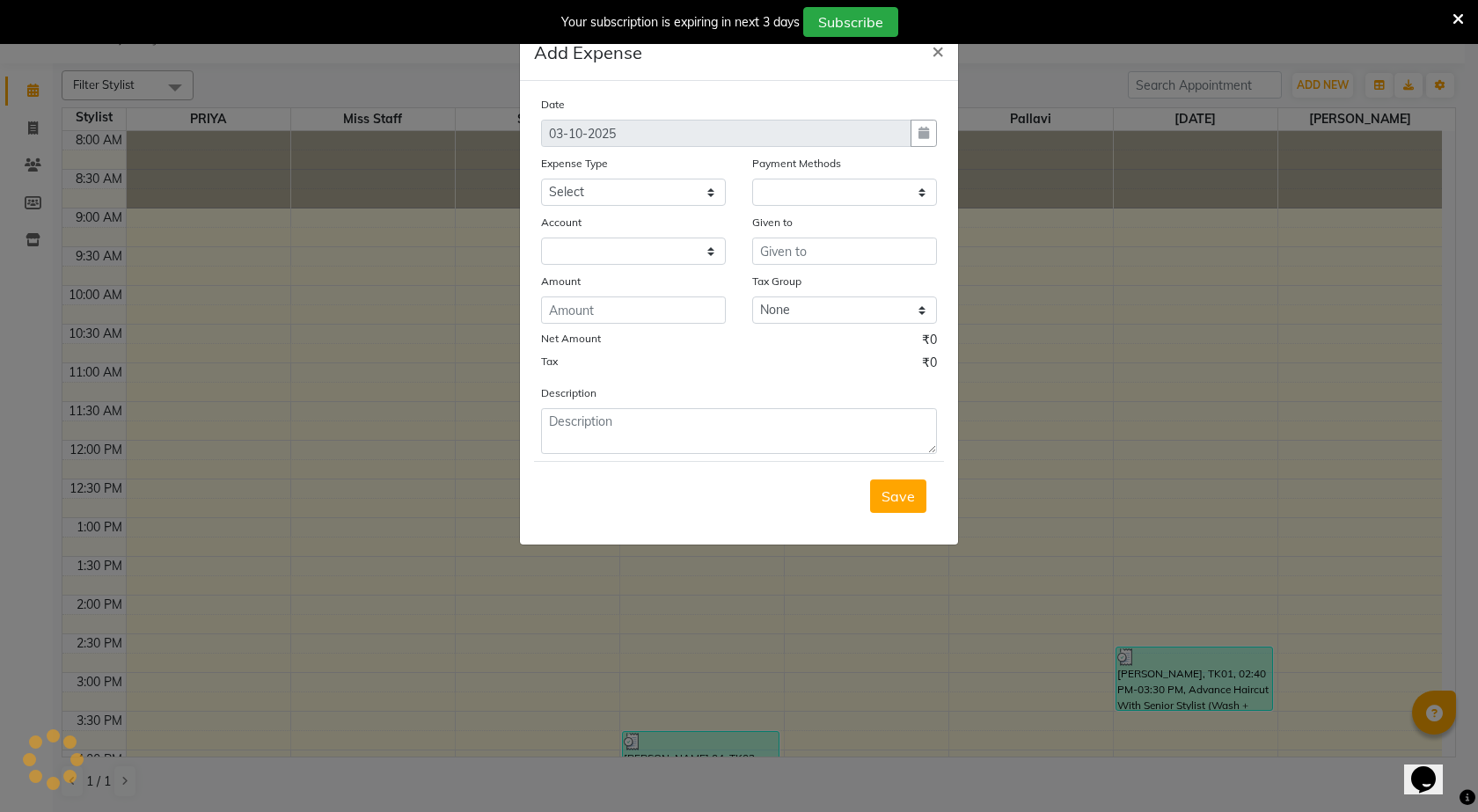
select select "1"
select select "6133"
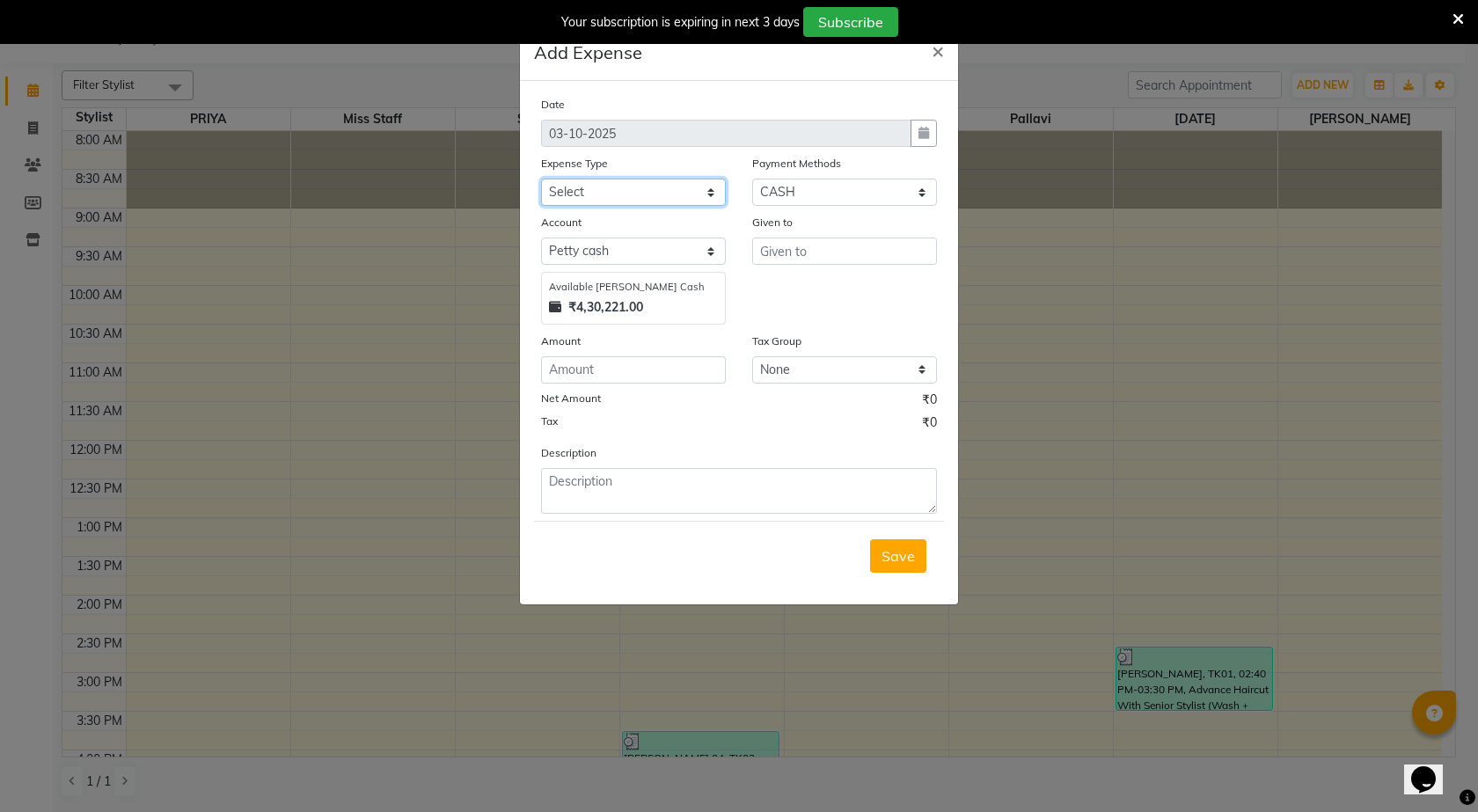
drag, startPoint x: 655, startPoint y: 191, endPoint x: 656, endPoint y: 204, distance: 13.0
click at [655, 191] on select "Select Advance Salary BANK TRANFAR Cash transfer to hub Client Snacks DISTRIBUT…" at bounding box center [634, 191] width 185 height 27
click at [541, 178] on select "Select Advance Salary BANK TRANFAR Cash transfer to hub Client Snacks DISTRIBUT…" at bounding box center [634, 191] width 185 height 27
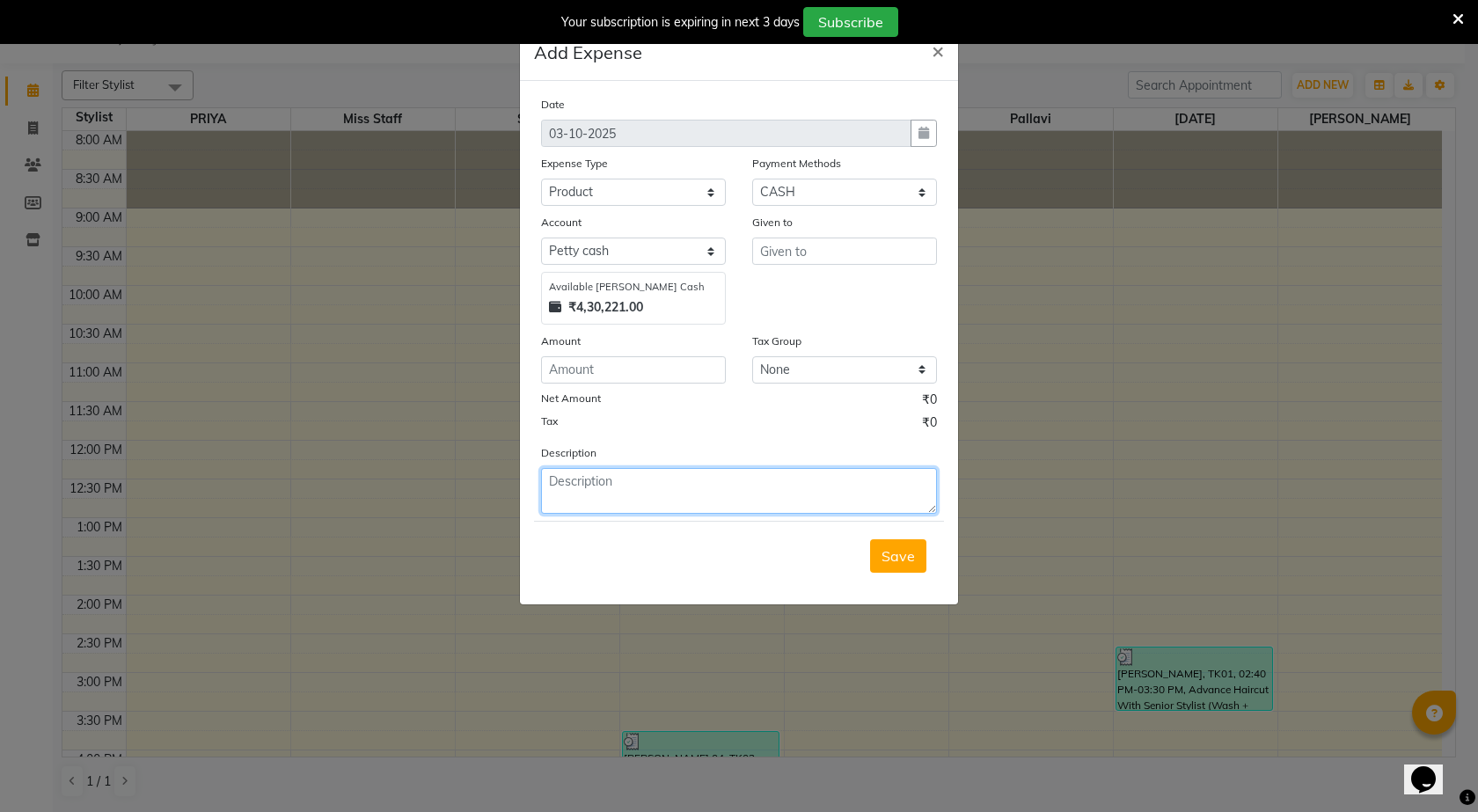
click at [610, 493] on textarea at bounding box center [739, 490] width 396 height 46
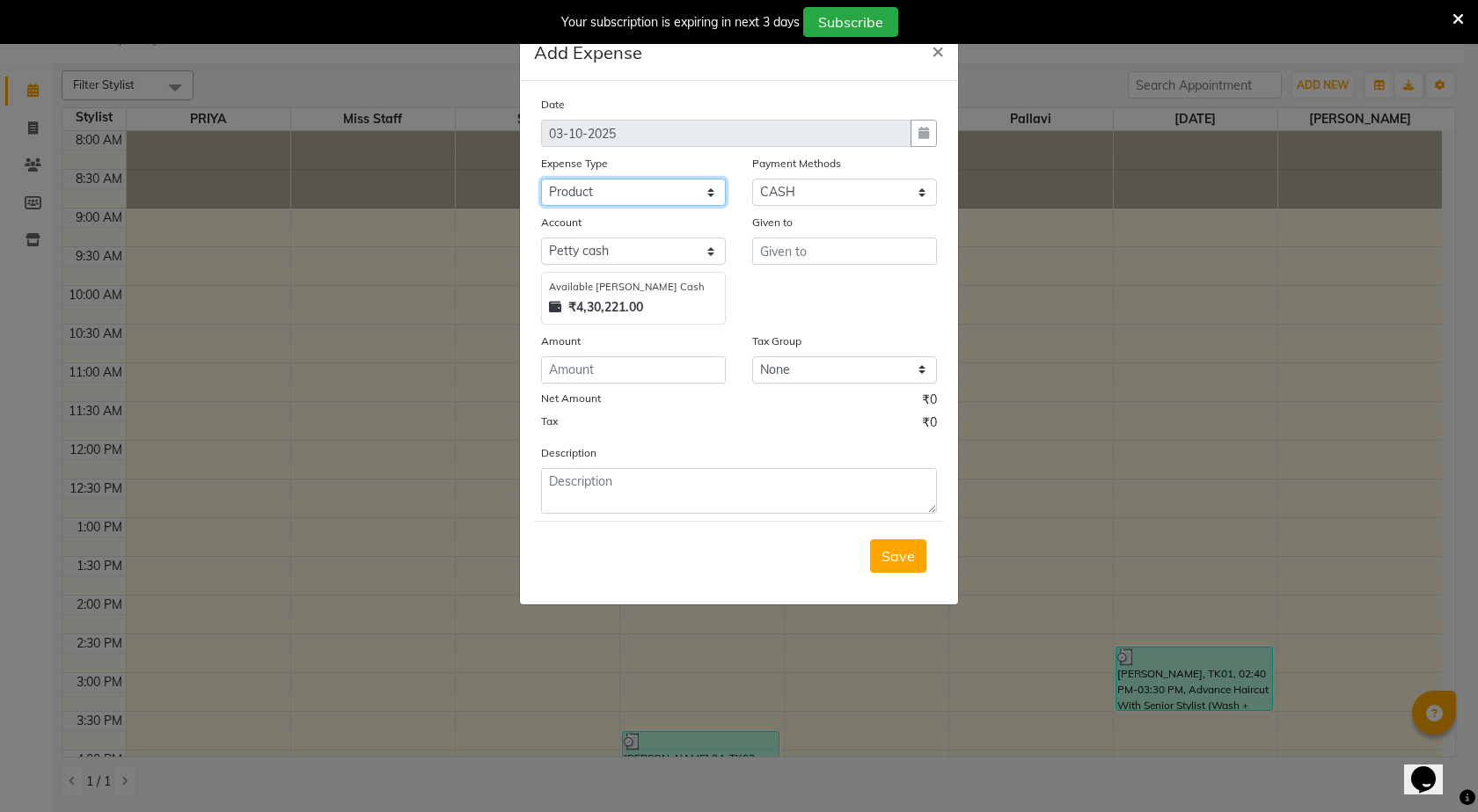
click at [718, 182] on select "Select Advance Salary BANK TRANFAR Cash transfer to hub Client Snacks DISTRIBUT…" at bounding box center [634, 191] width 185 height 27
click at [541, 178] on select "Select Advance Salary BANK TRANFAR Cash transfer to hub Client Snacks DISTRIBUT…" at bounding box center [634, 191] width 185 height 27
click at [681, 190] on select "Select Advance Salary BANK TRANFAR Cash transfer to hub Client Snacks DISTRIBUT…" at bounding box center [634, 191] width 185 height 27
select select "11128"
click at [541, 178] on select "Select Advance Salary BANK TRANFAR Cash transfer to hub Client Snacks DISTRIBUT…" at bounding box center [634, 191] width 185 height 27
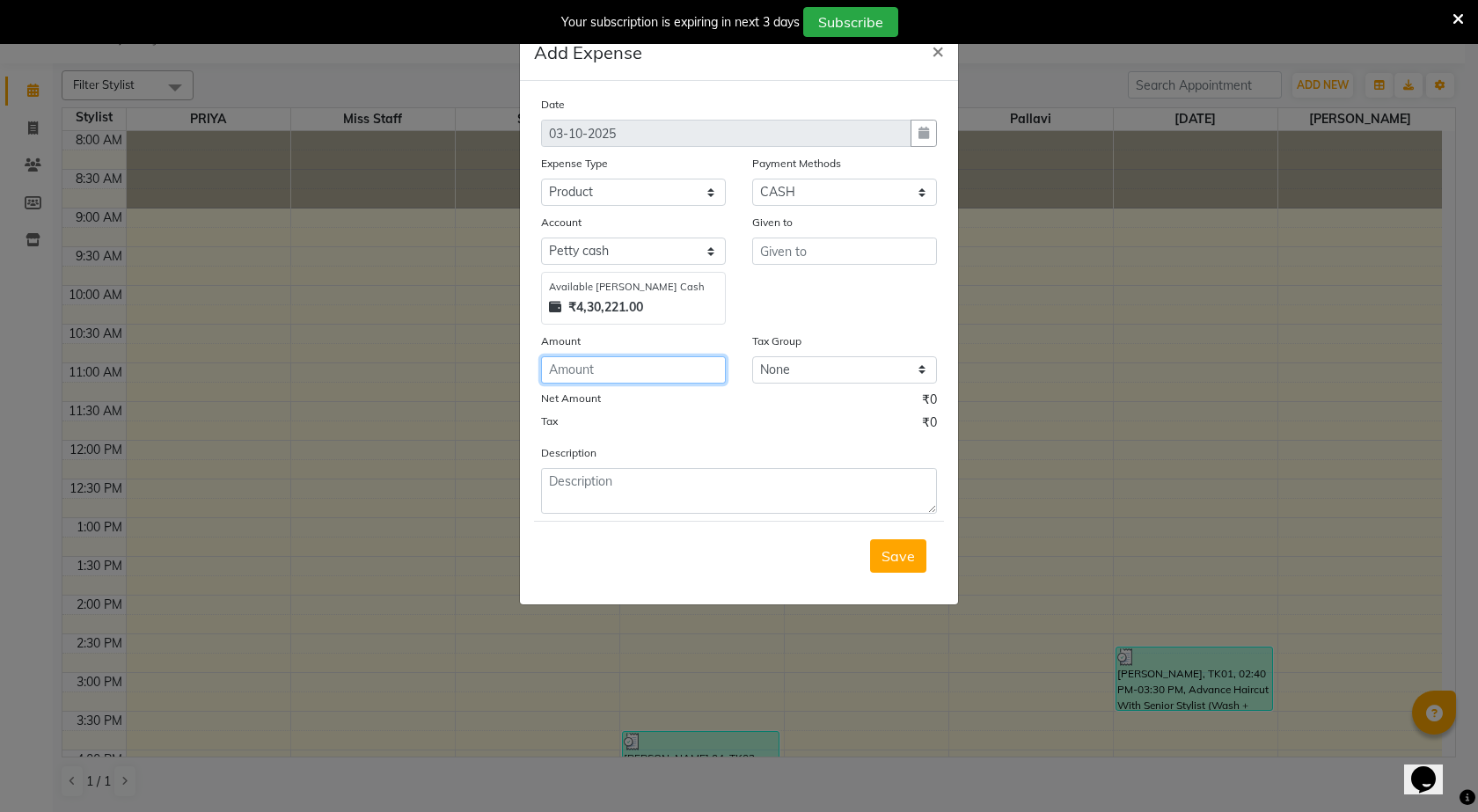
click at [593, 372] on input "number" at bounding box center [634, 370] width 185 height 27
type input "320"
click at [893, 248] on input "text" at bounding box center [845, 251] width 185 height 27
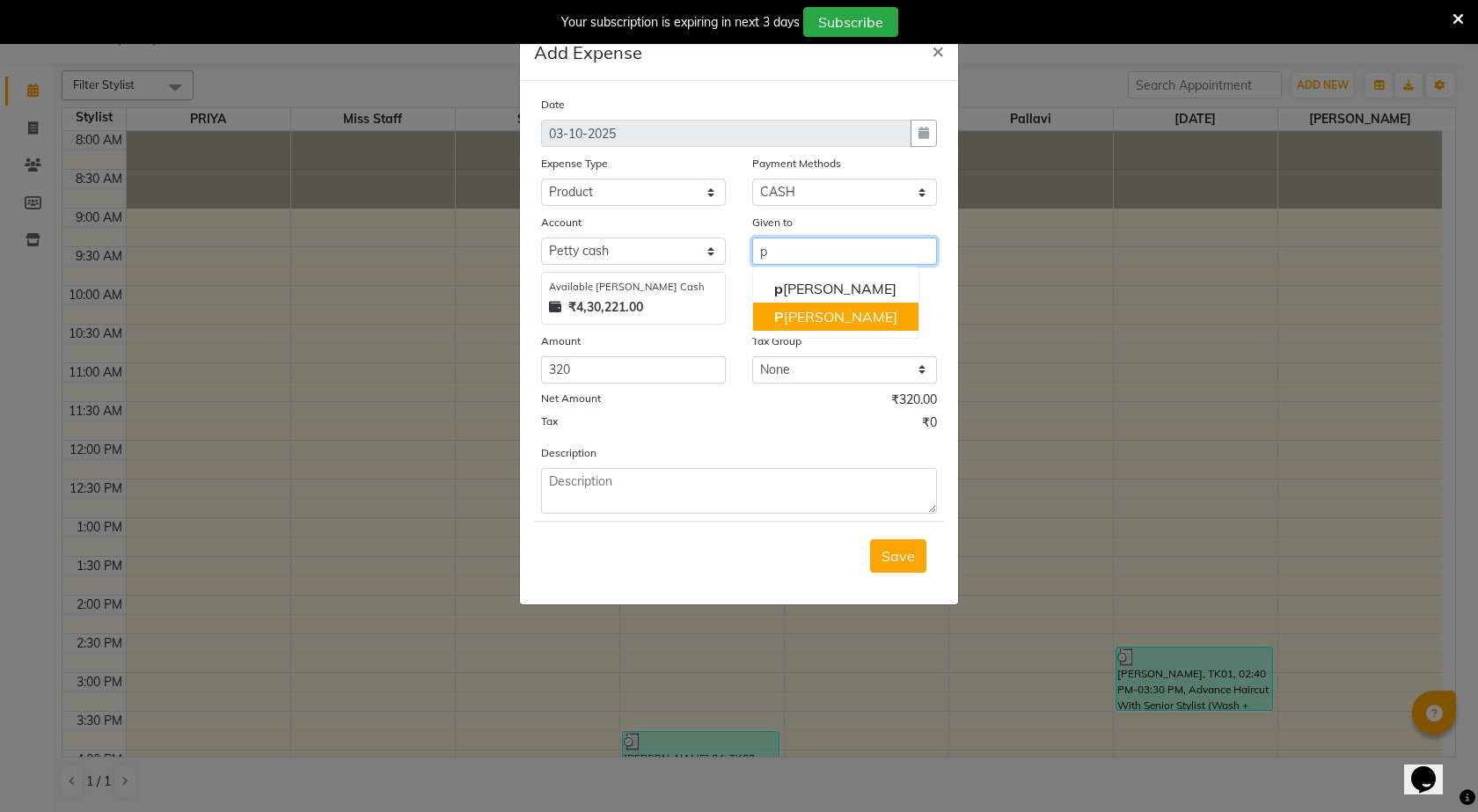
click at [847, 319] on button "P [PERSON_NAME]" at bounding box center [836, 317] width 165 height 28
type input "PRIYA"
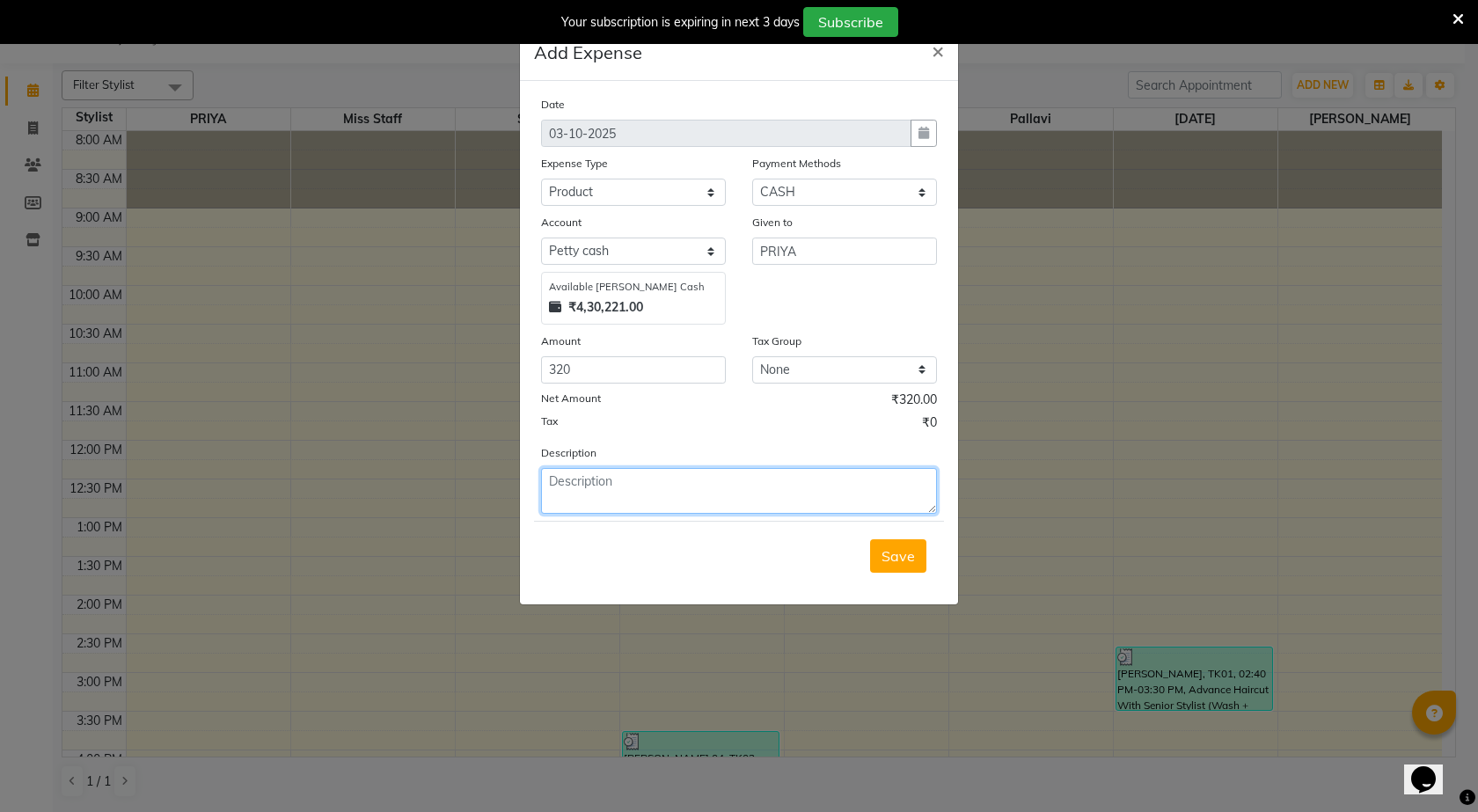
click at [689, 499] on textarea at bounding box center [739, 490] width 396 height 46
type textarea "crocodile clips 24"
click at [884, 553] on span "Save" at bounding box center [898, 555] width 33 height 18
